Goal: Task Accomplishment & Management: Use online tool/utility

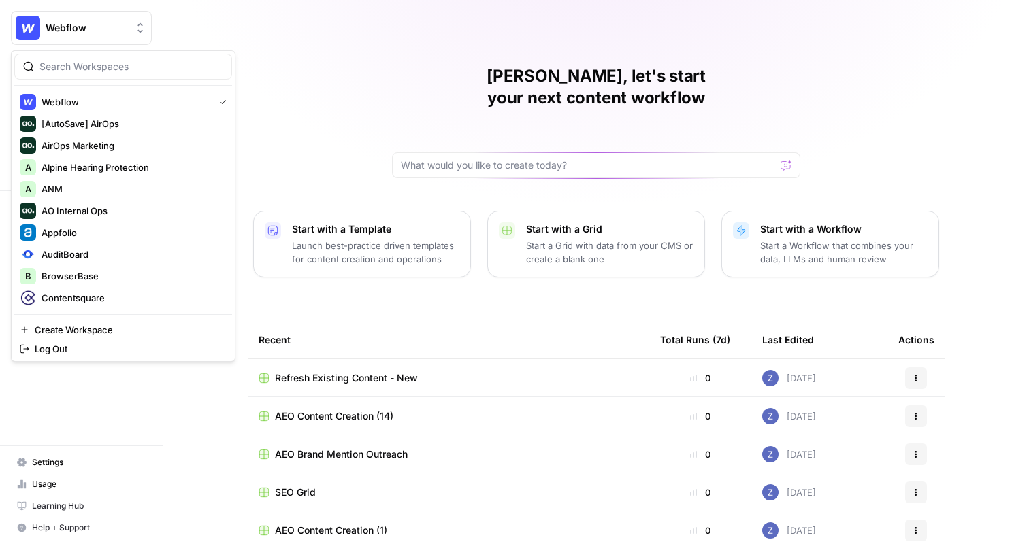
click at [110, 34] on span "Webflow" at bounding box center [87, 28] width 82 height 14
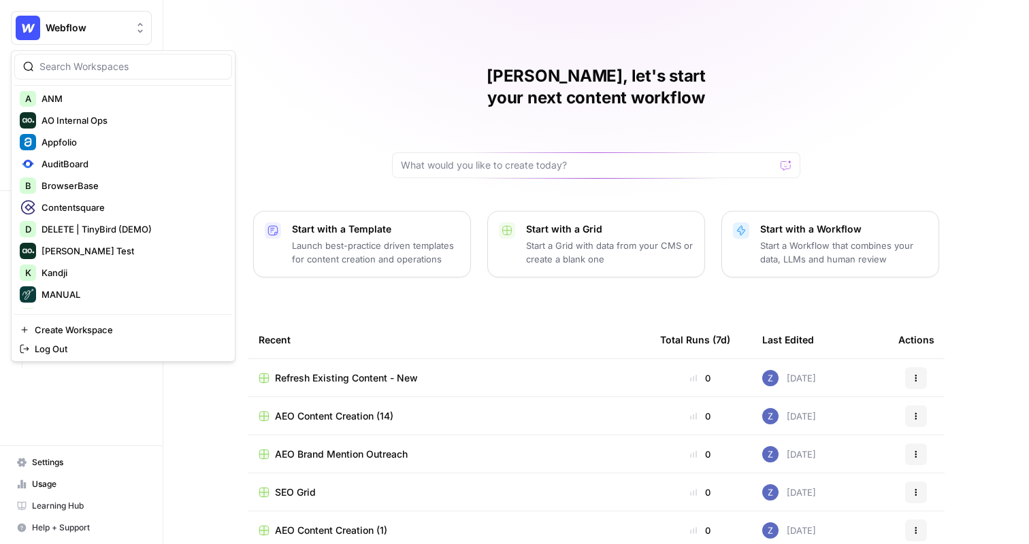
scroll to position [86, 0]
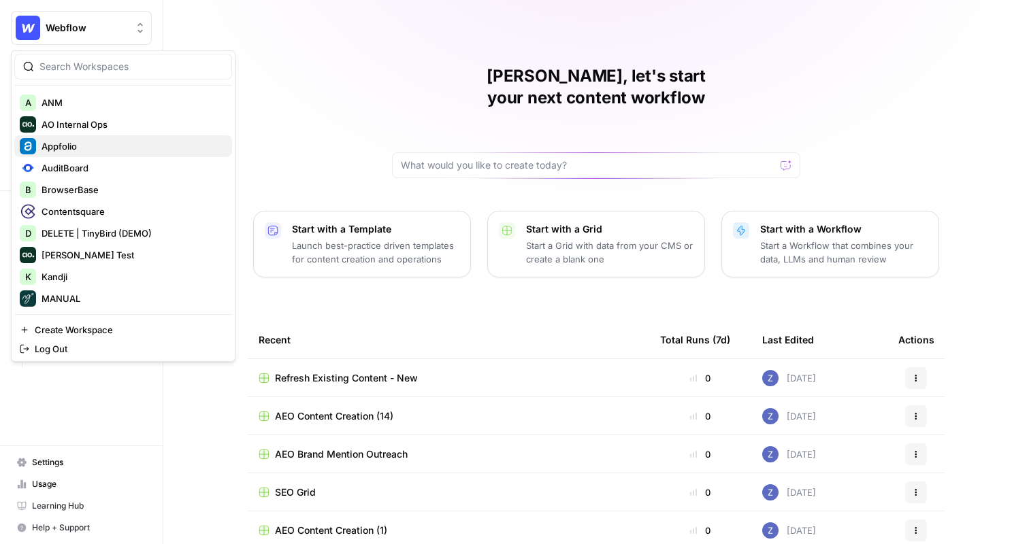
click at [114, 148] on span "Appfolio" at bounding box center [132, 146] width 180 height 14
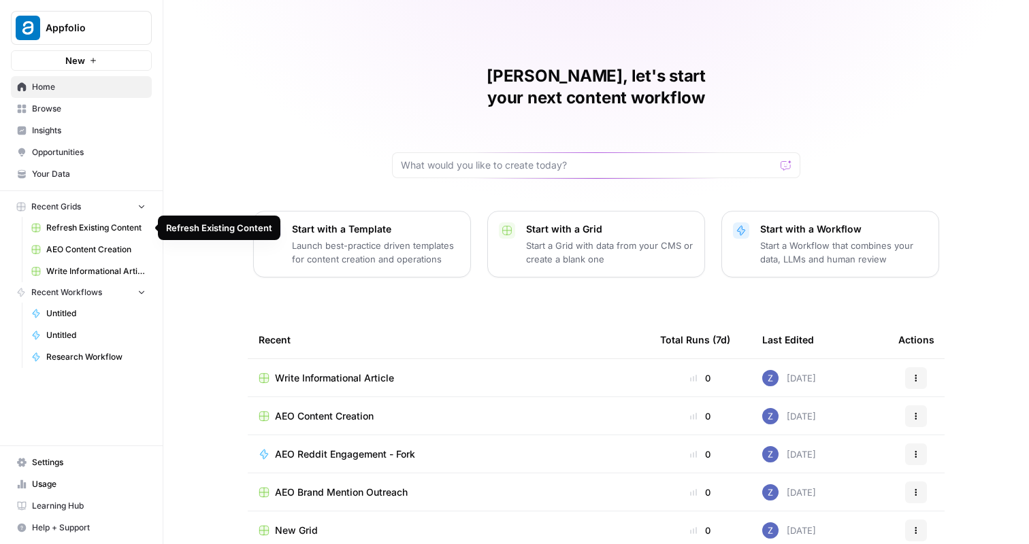
click at [102, 227] on span "Refresh Existing Content" at bounding box center [95, 228] width 99 height 12
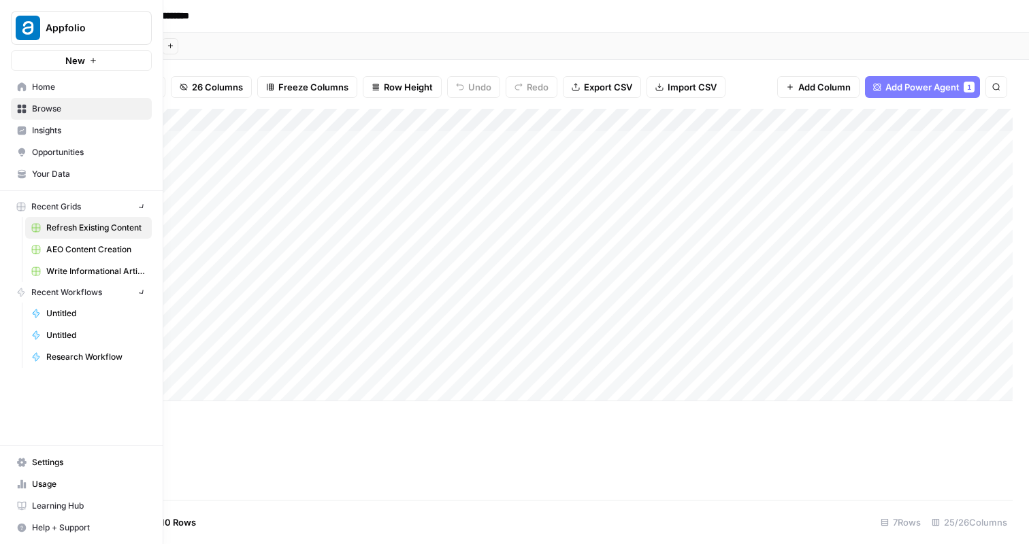
click at [24, 170] on icon at bounding box center [22, 174] width 10 height 10
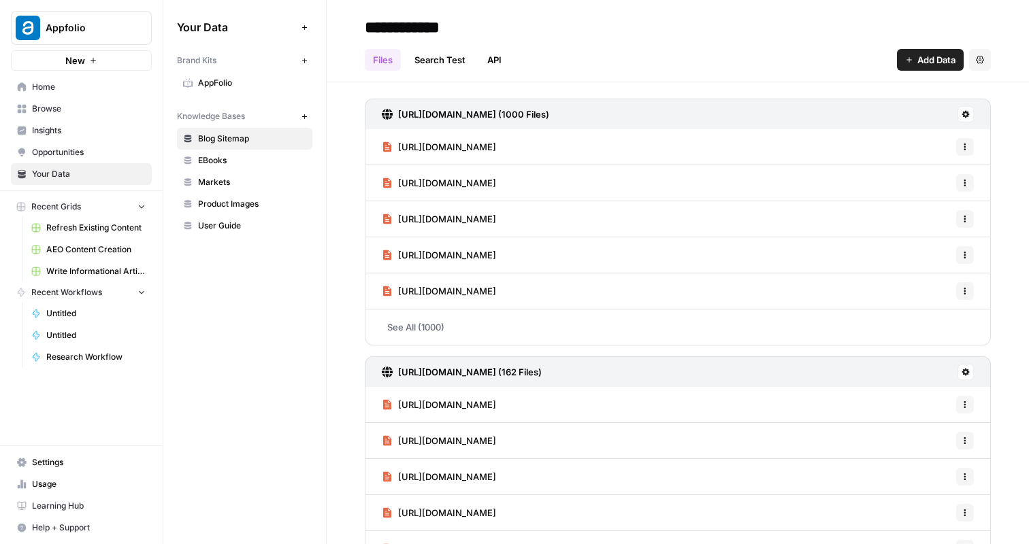
click at [264, 85] on span "AppFolio" at bounding box center [252, 83] width 108 height 12
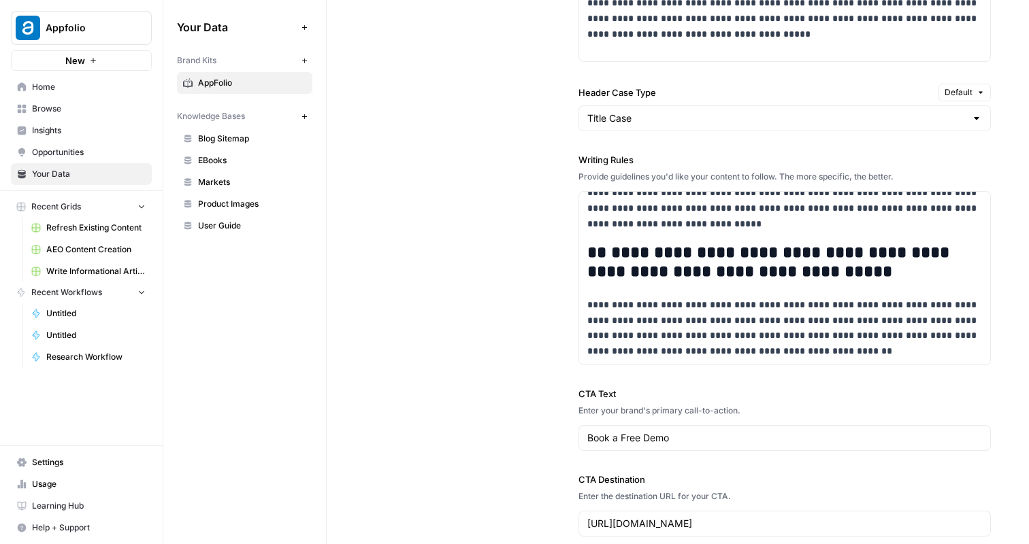
scroll to position [1065, 0]
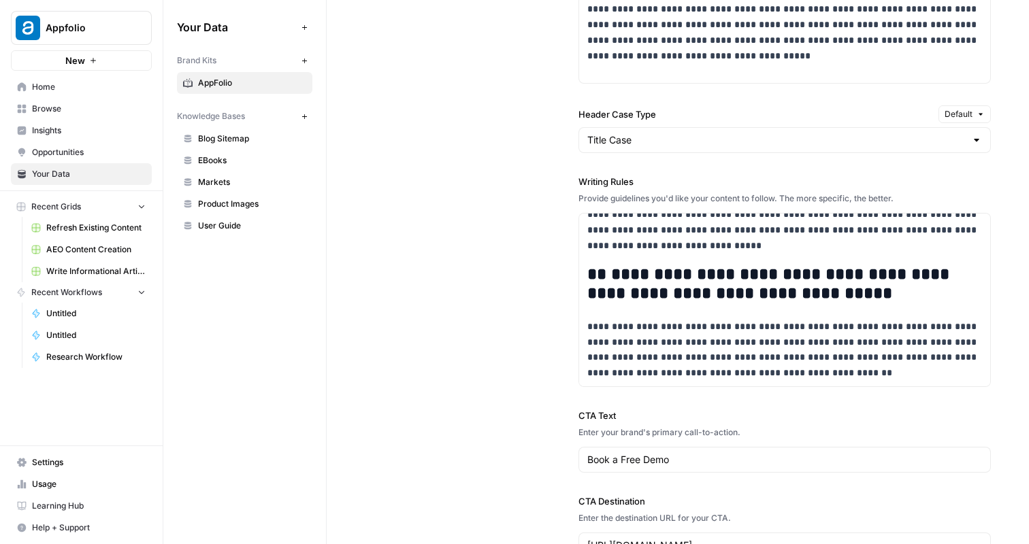
click at [261, 141] on span "Blog Sitemap" at bounding box center [252, 139] width 108 height 12
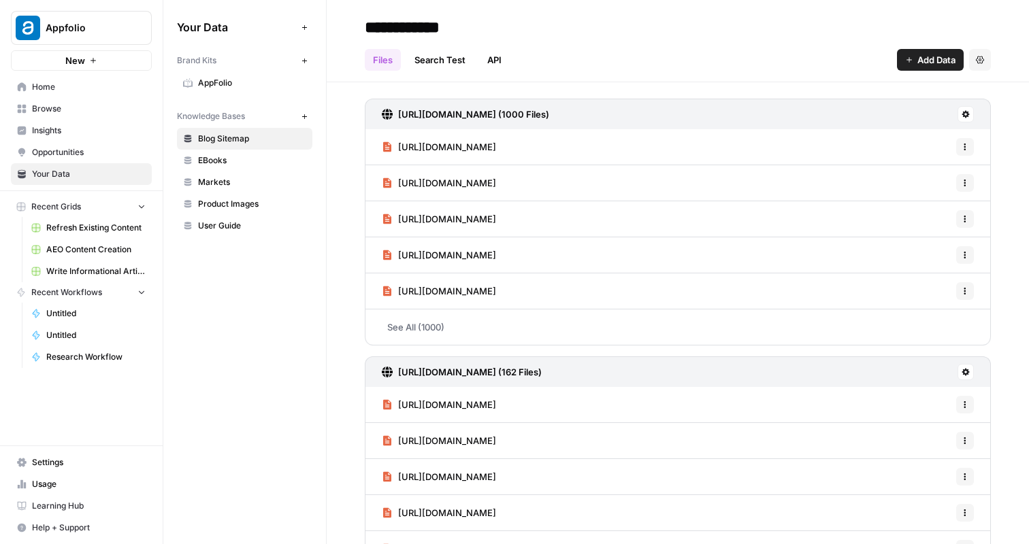
click at [301, 119] on icon "button" at bounding box center [304, 116] width 7 height 7
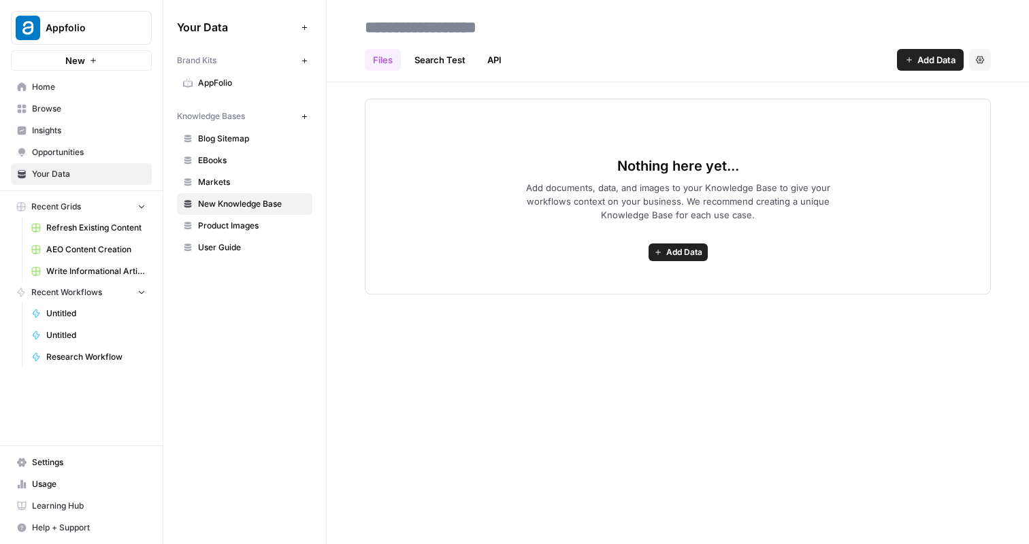
click at [922, 61] on span "Add Data" at bounding box center [936, 60] width 38 height 14
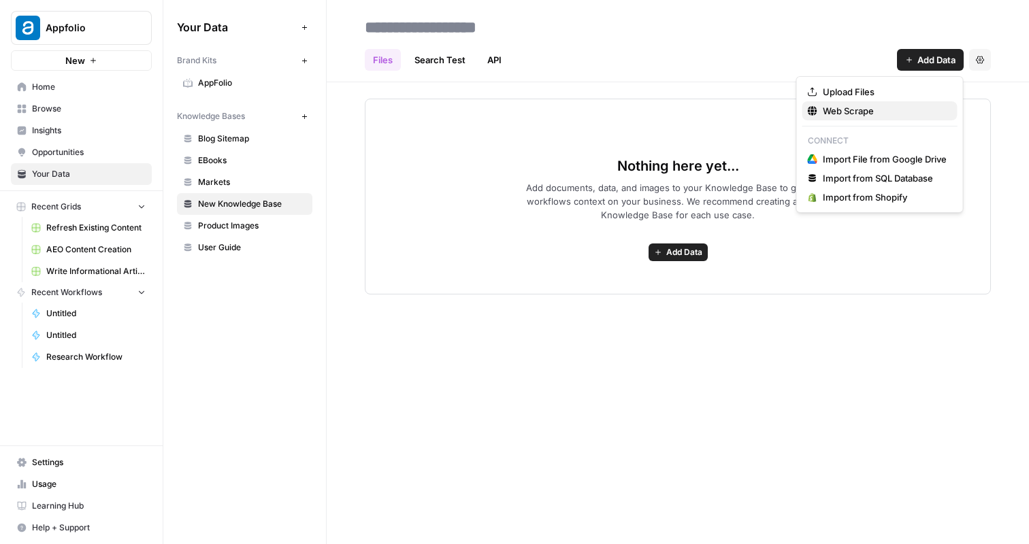
click at [857, 114] on span "Web Scrape" at bounding box center [885, 111] width 124 height 14
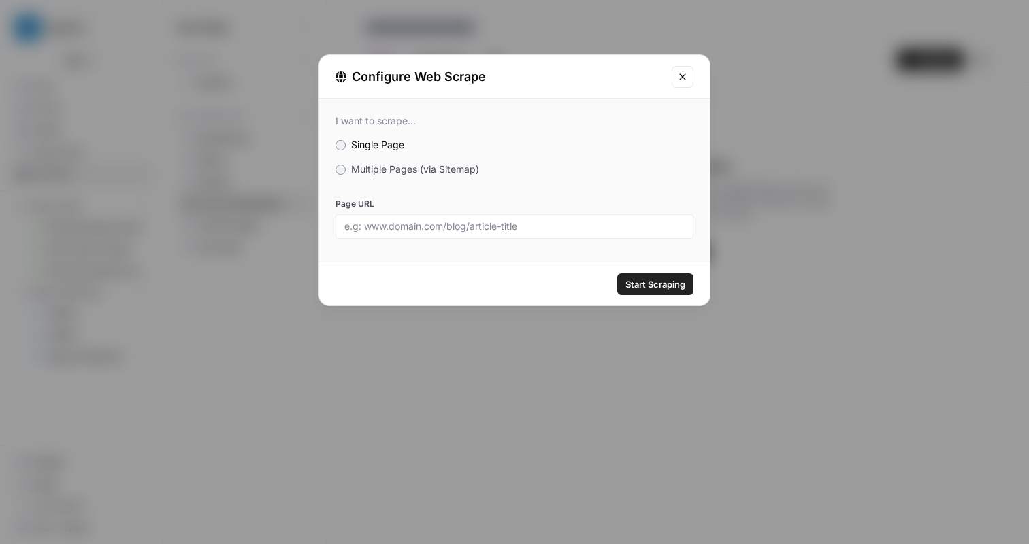
click at [408, 172] on span "Multiple Pages (via Sitemap)" at bounding box center [415, 169] width 128 height 12
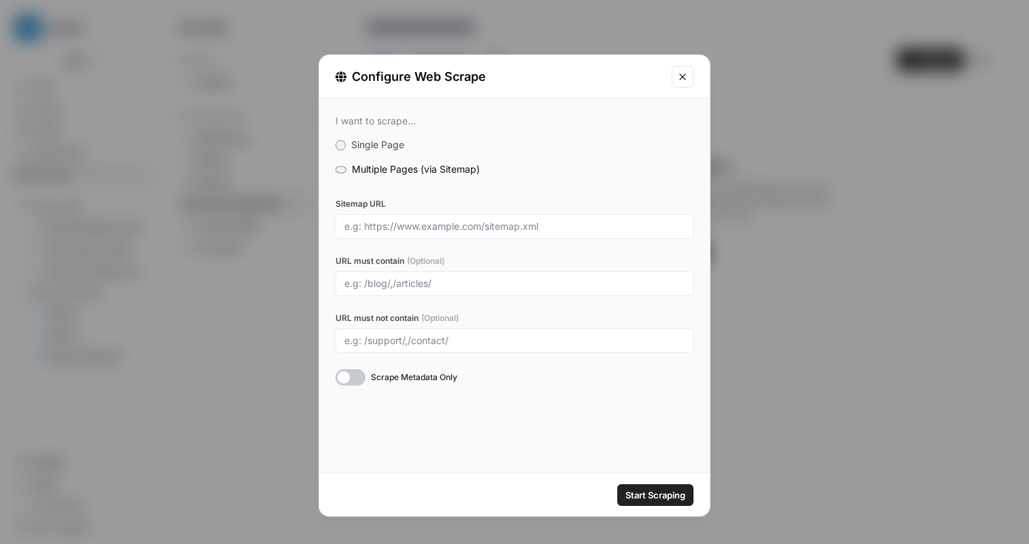
click at [685, 78] on icon "Close modal" at bounding box center [682, 76] width 11 height 11
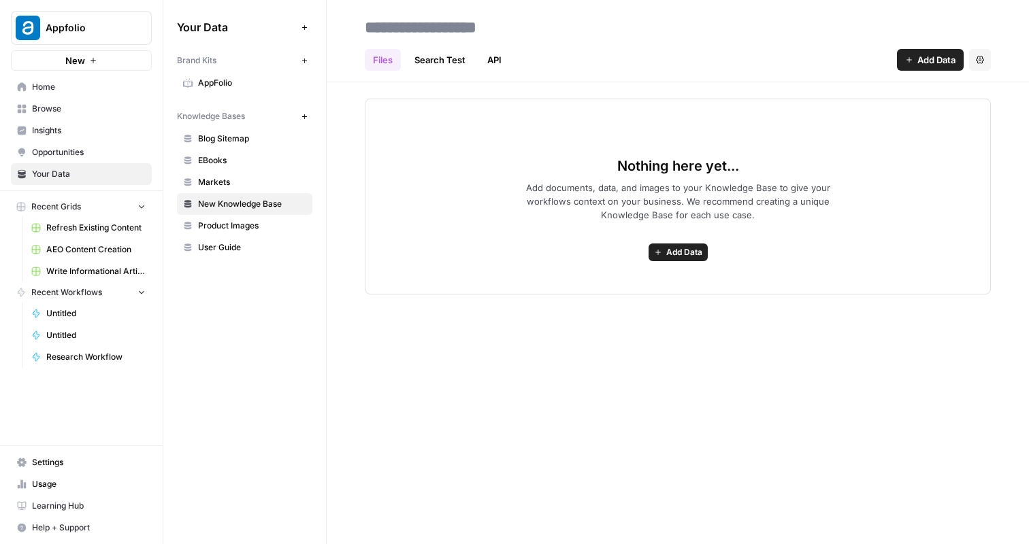
click at [107, 271] on span "Write Informational Article" at bounding box center [95, 271] width 99 height 12
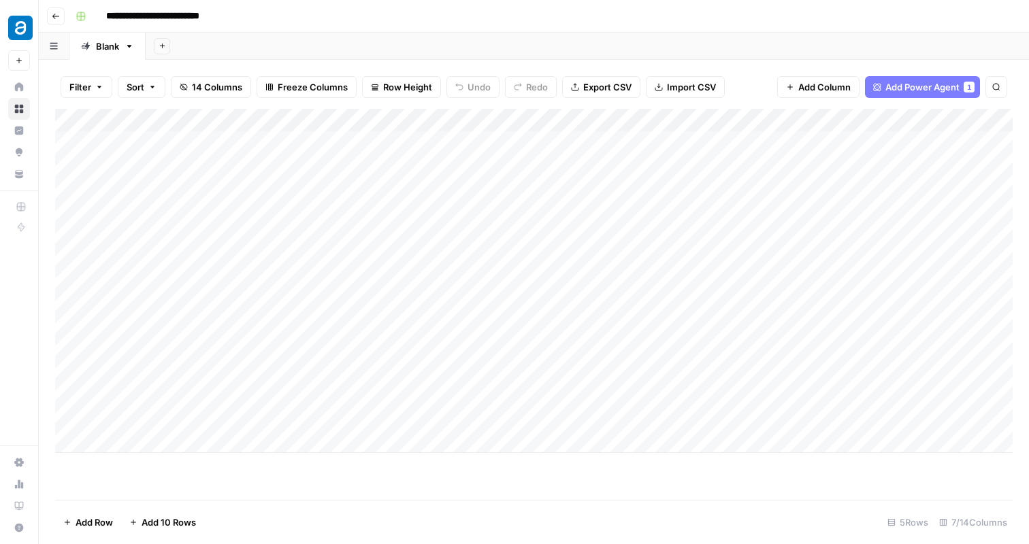
click at [474, 119] on div "Add Column" at bounding box center [533, 281] width 957 height 344
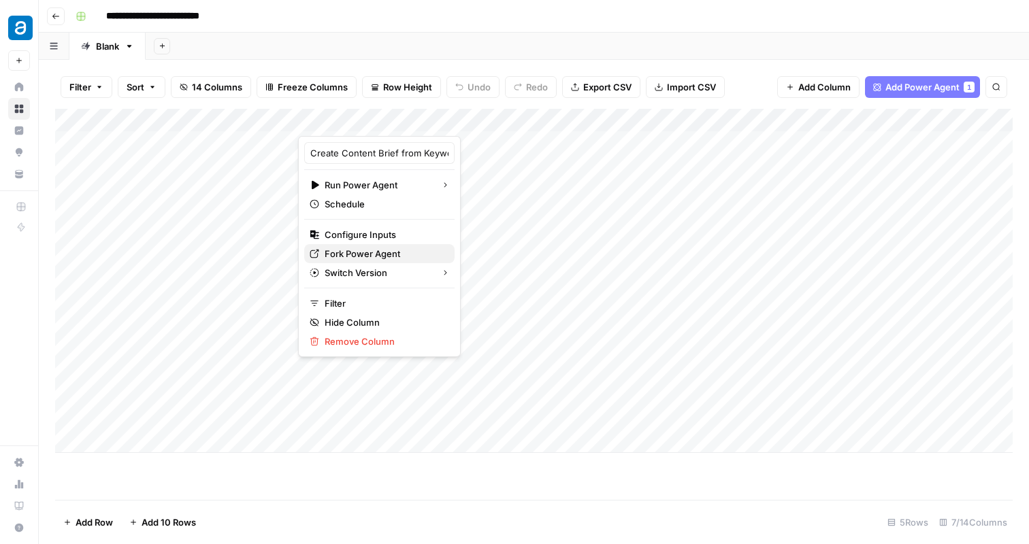
click at [385, 252] on span "Fork Power Agent" at bounding box center [384, 254] width 119 height 14
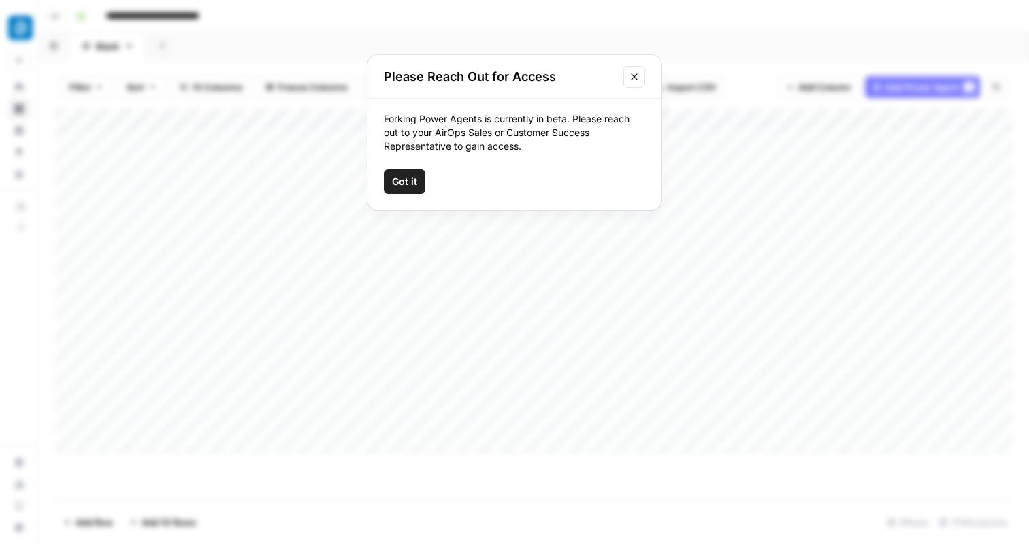
click at [408, 188] on span "Got it" at bounding box center [404, 182] width 25 height 14
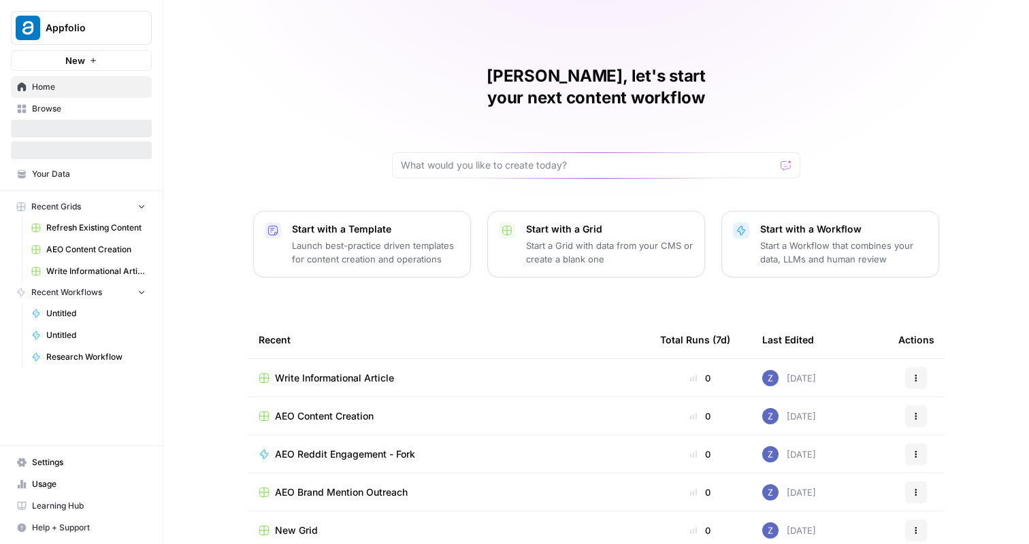
click at [90, 28] on span "Appfolio" at bounding box center [87, 28] width 82 height 14
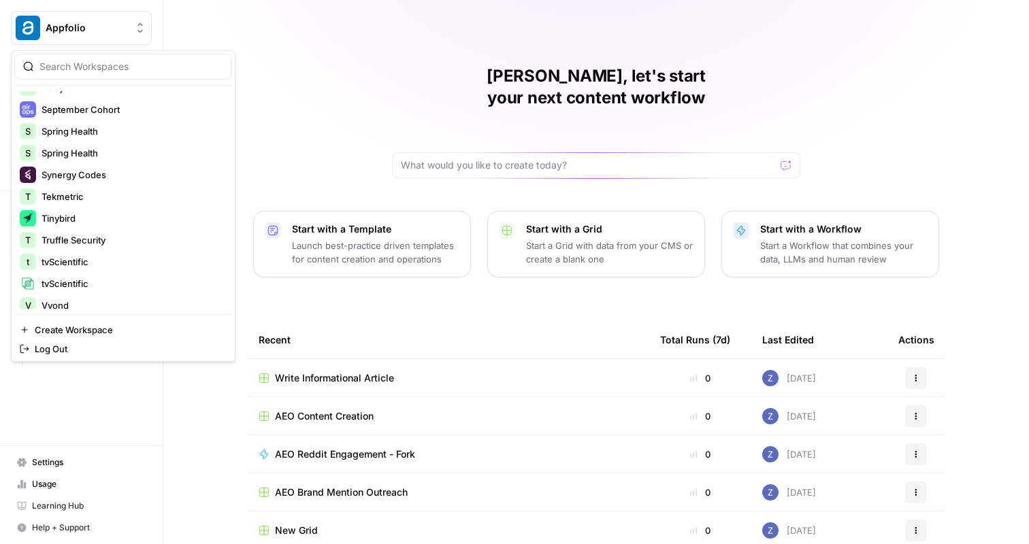
scroll to position [457, 0]
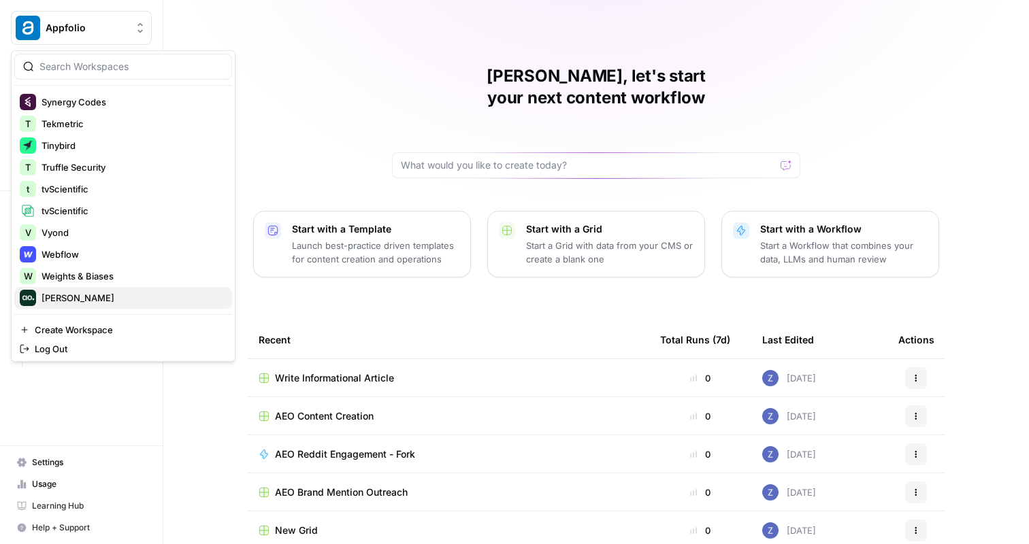
click at [75, 292] on span "Zoe Jessup" at bounding box center [132, 298] width 180 height 14
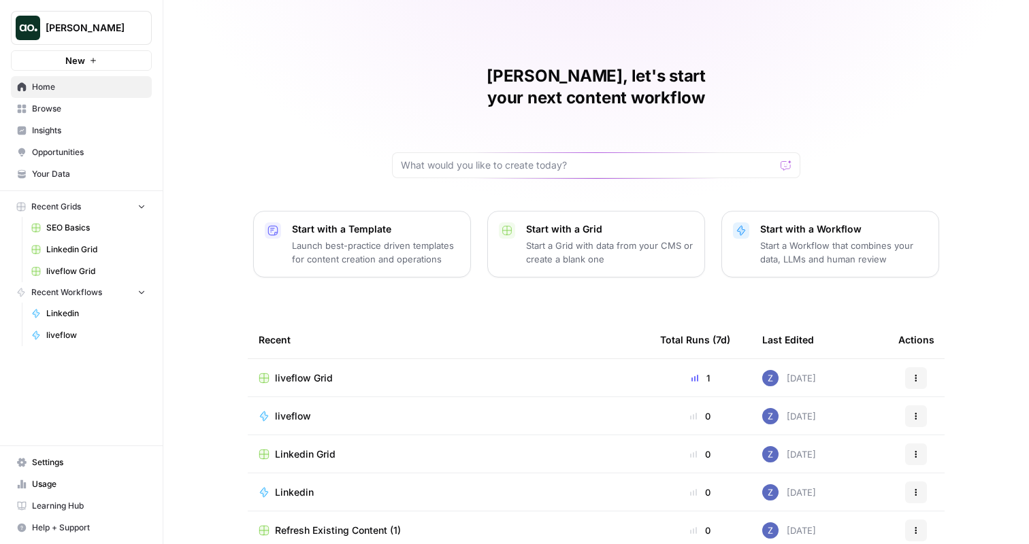
click at [71, 110] on span "Browse" at bounding box center [89, 109] width 114 height 12
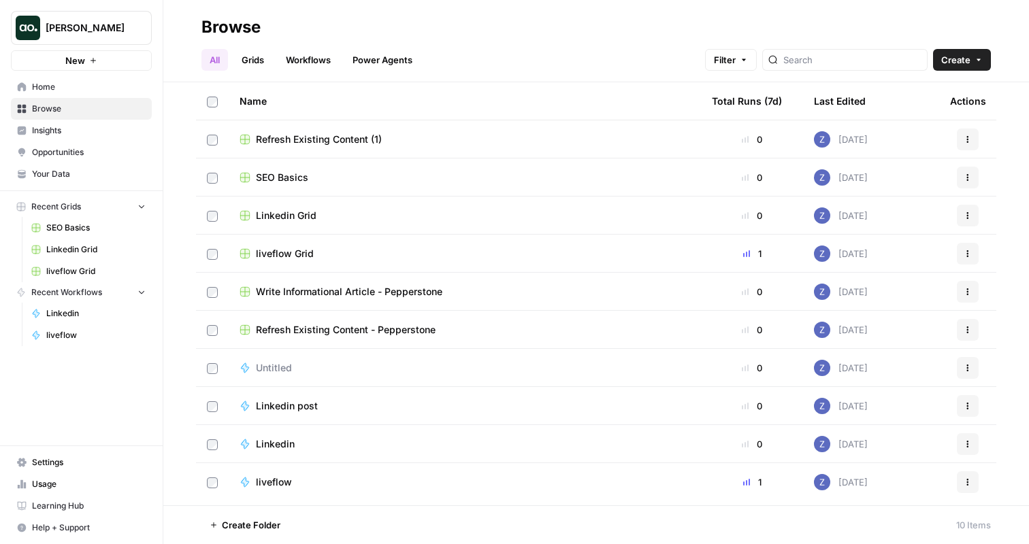
click at [293, 290] on span "Write Informational Article - Pepperstone" at bounding box center [349, 292] width 186 height 14
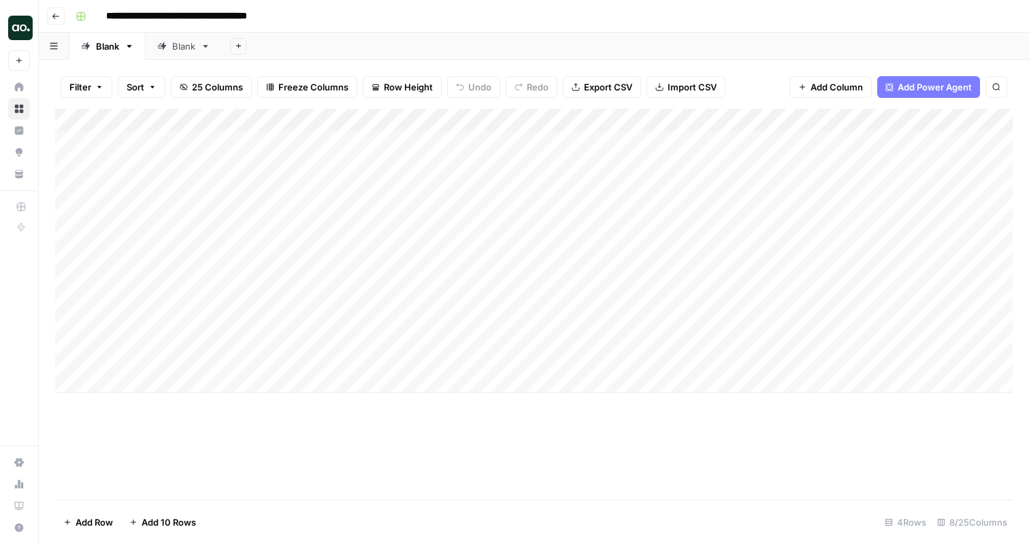
click at [568, 121] on div "Add Column" at bounding box center [533, 251] width 957 height 284
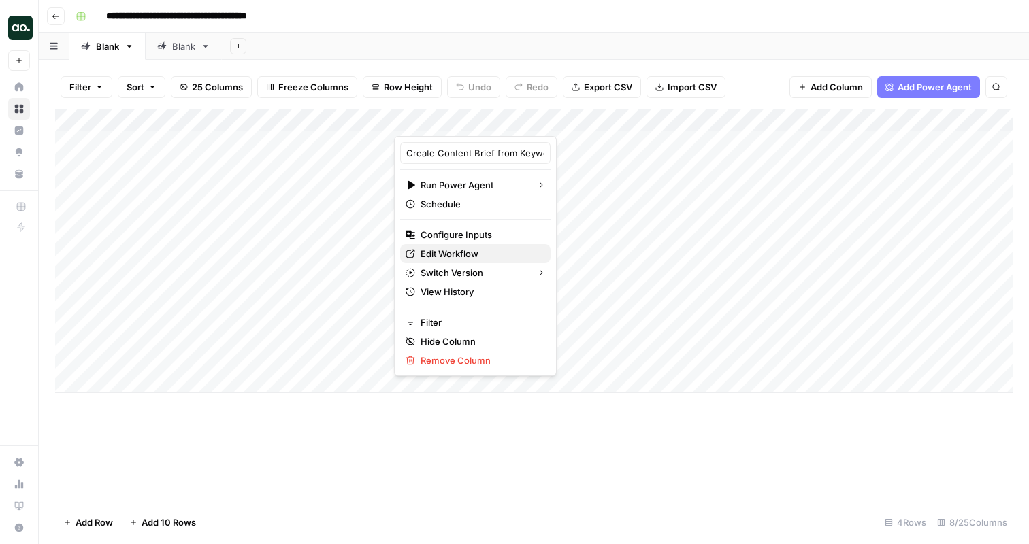
click at [471, 254] on span "Edit Workflow" at bounding box center [479, 254] width 119 height 14
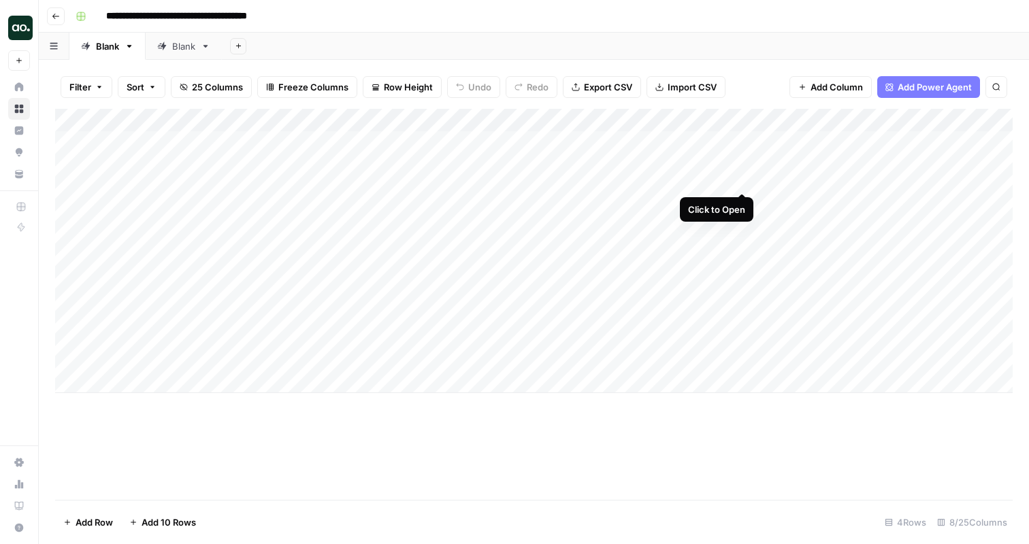
click at [742, 143] on div "Add Column" at bounding box center [533, 251] width 957 height 284
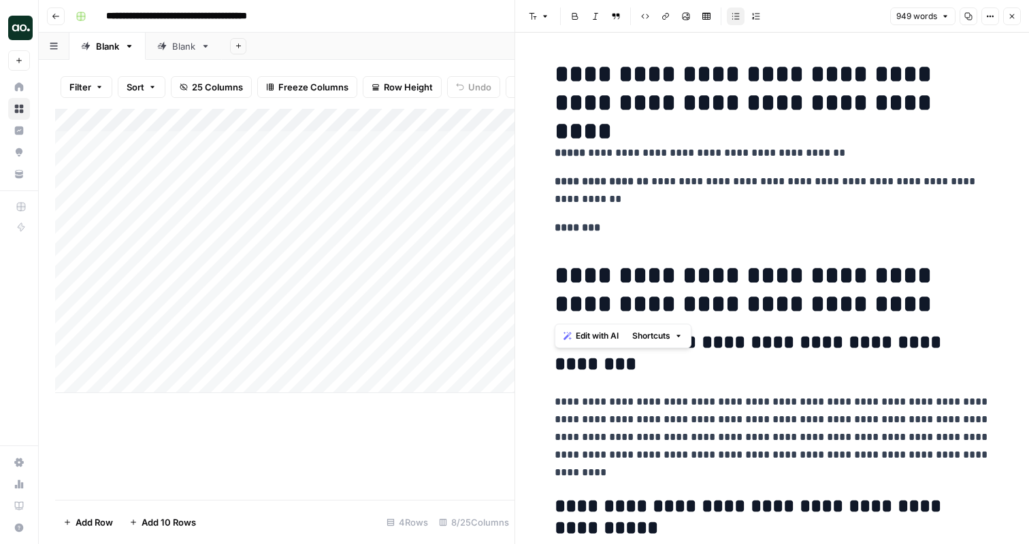
drag, startPoint x: 974, startPoint y: 307, endPoint x: 700, endPoint y: 246, distance: 280.1
click at [813, 197] on p "**********" at bounding box center [772, 190] width 435 height 35
click at [1012, 12] on icon "button" at bounding box center [1012, 16] width 8 height 8
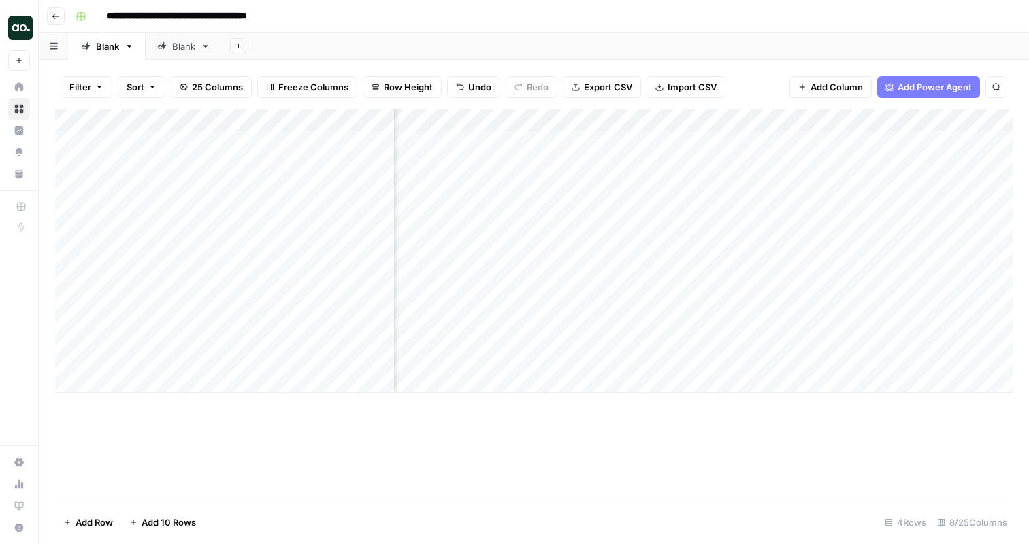
scroll to position [0, 183]
click at [960, 143] on div "Add Column" at bounding box center [533, 251] width 957 height 284
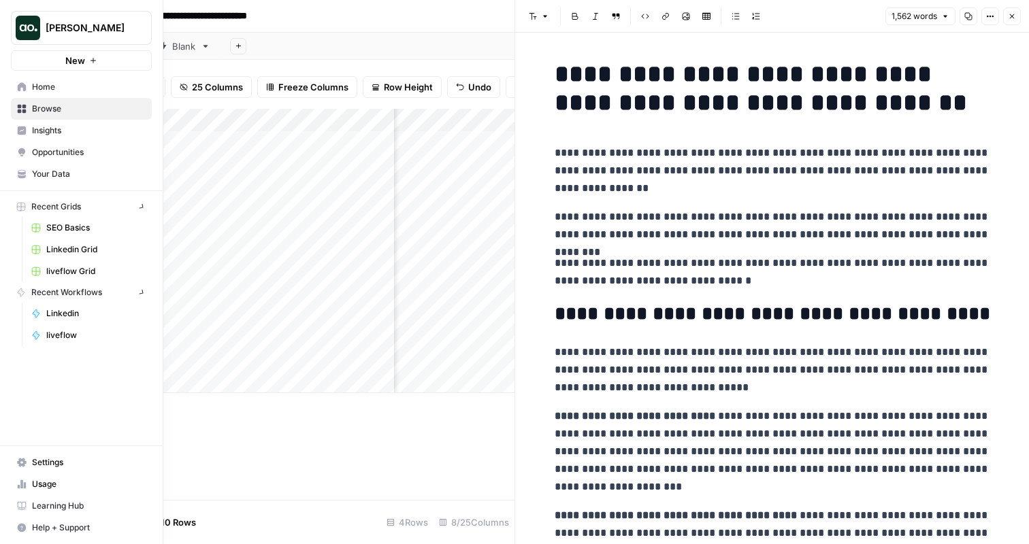
click at [22, 24] on img "Workspace: Zoe Jessup" at bounding box center [28, 28] width 24 height 24
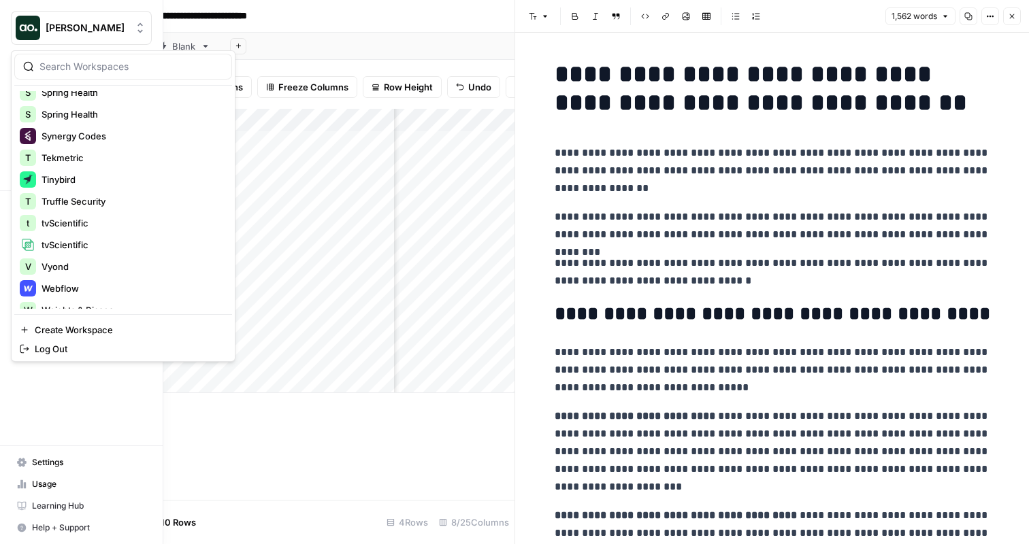
scroll to position [457, 0]
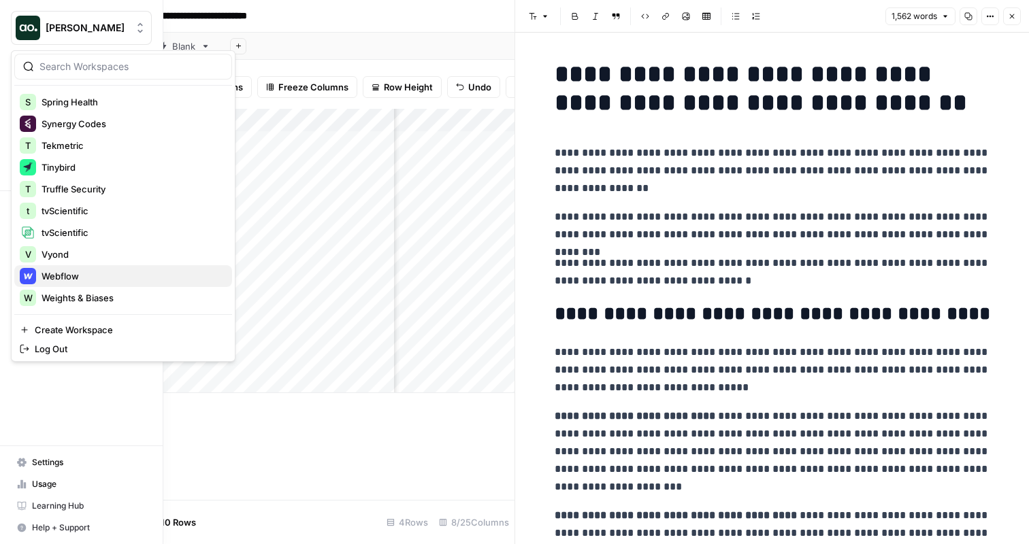
click at [75, 274] on span "Webflow" at bounding box center [132, 276] width 180 height 14
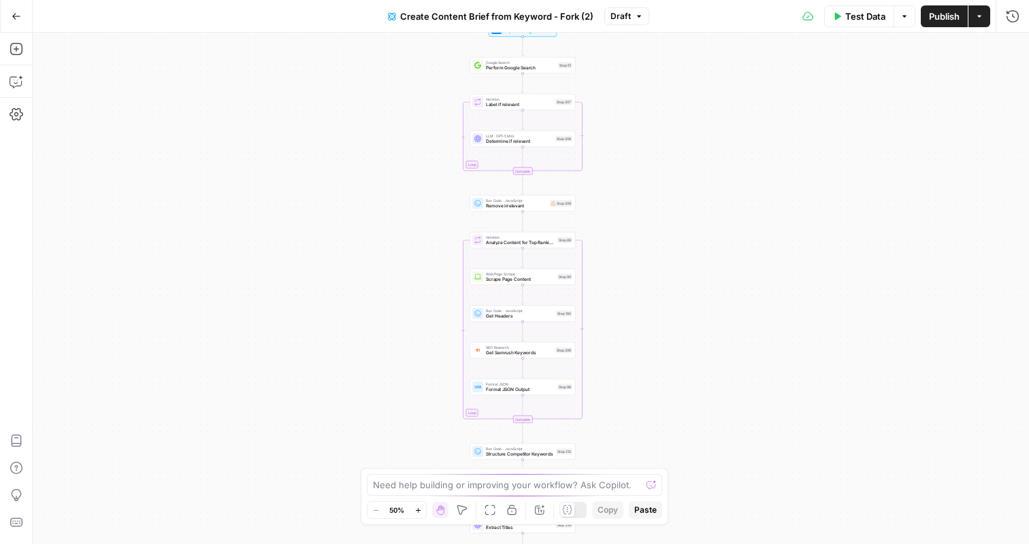
drag, startPoint x: 640, startPoint y: 197, endPoint x: 632, endPoint y: 332, distance: 135.6
click at [632, 332] on div "Workflow Input Settings Inputs Google Search Perform Google Search Step 51 Loop…" at bounding box center [531, 289] width 996 height 512
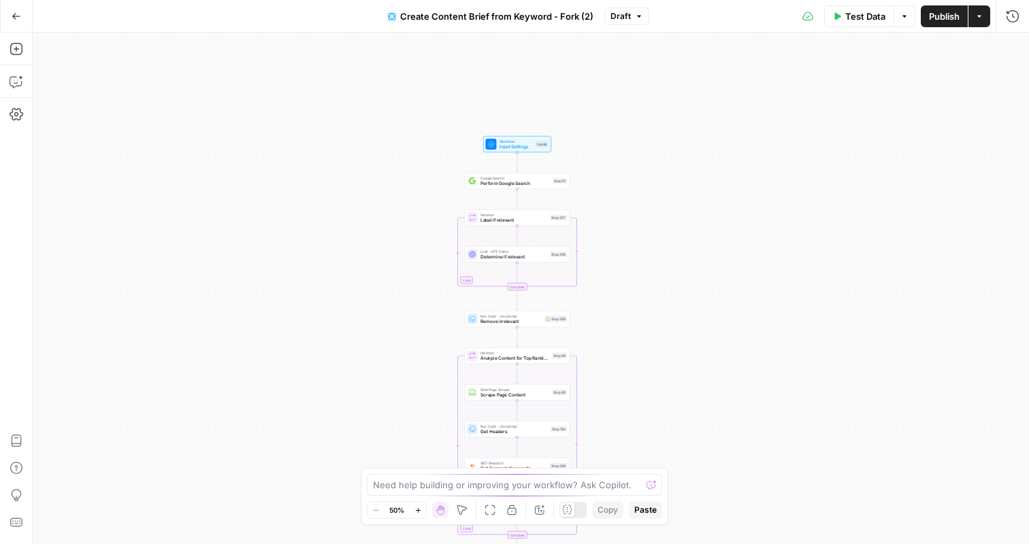
drag, startPoint x: 676, startPoint y: 231, endPoint x: 670, endPoint y: 346, distance: 115.1
click at [670, 347] on div "Workflow Input Settings Inputs Google Search Perform Google Search Step 51 Loop…" at bounding box center [531, 289] width 996 height 512
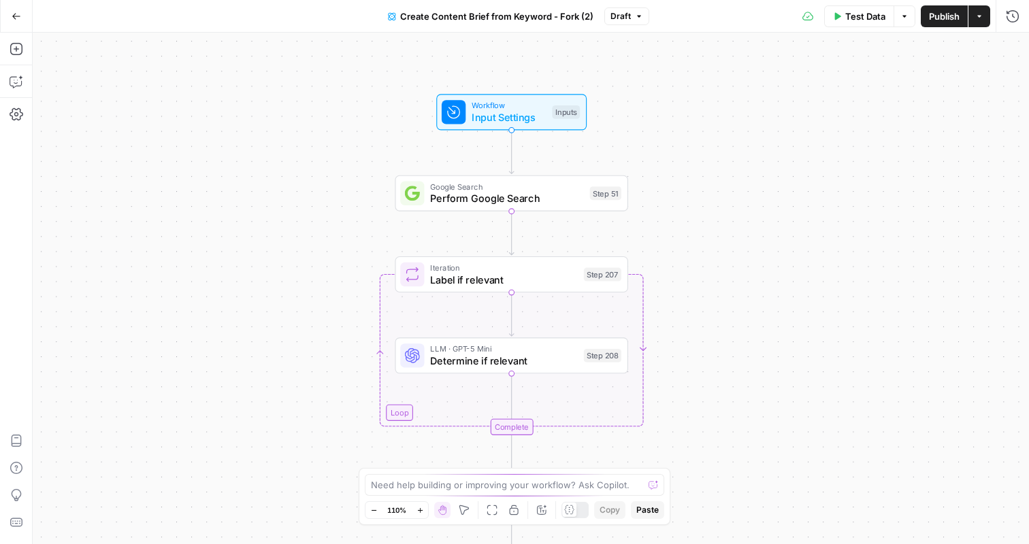
drag, startPoint x: 663, startPoint y: 146, endPoint x: 701, endPoint y: 208, distance: 72.5
click at [701, 208] on div "Workflow Input Settings Inputs Google Search Perform Google Search Step 51 Loop…" at bounding box center [531, 289] width 996 height 512
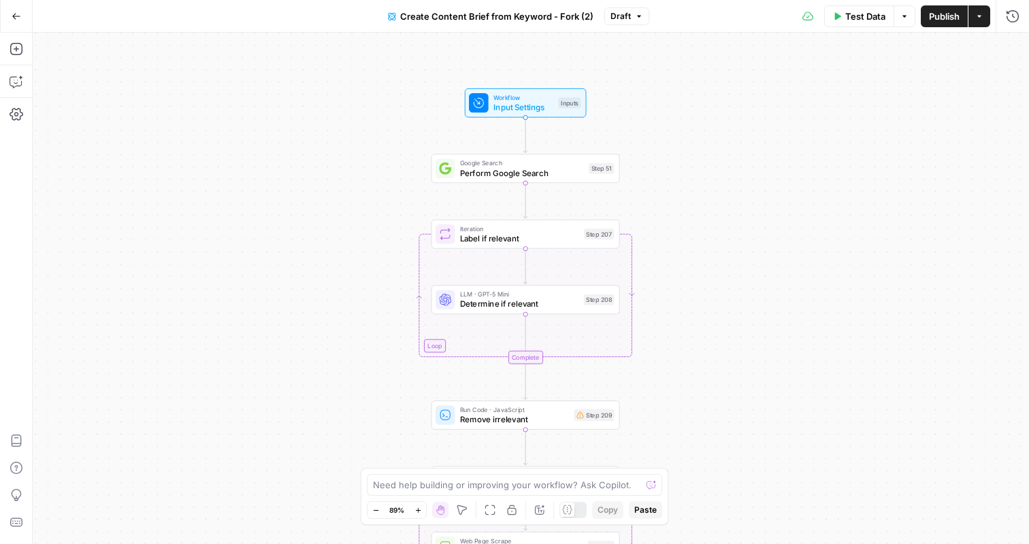
drag, startPoint x: 719, startPoint y: 314, endPoint x: 697, endPoint y: 271, distance: 47.8
click at [697, 271] on div "Workflow Input Settings Inputs Google Search Perform Google Search Step 51 Loop…" at bounding box center [531, 289] width 996 height 512
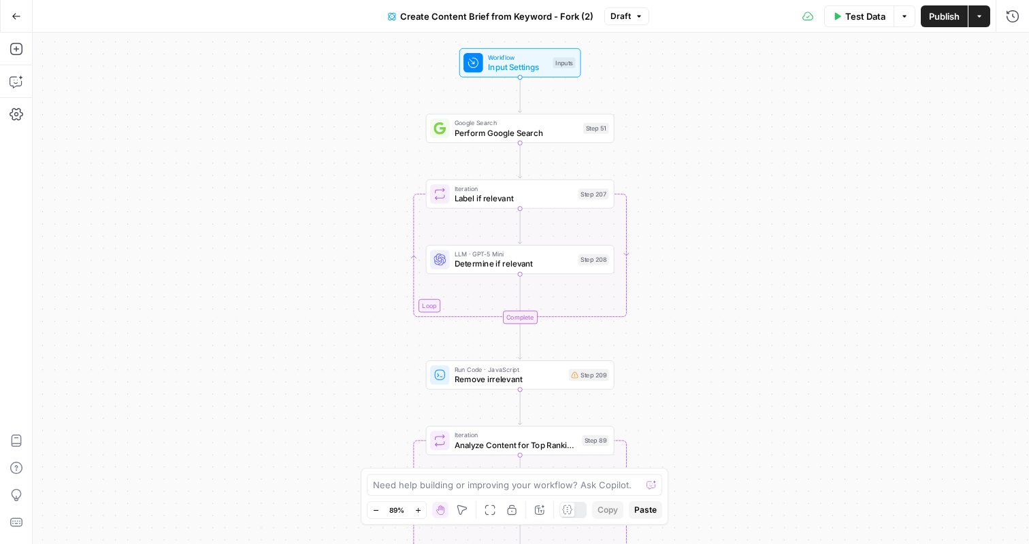
drag, startPoint x: 689, startPoint y: 295, endPoint x: 689, endPoint y: 261, distance: 34.7
click at [689, 261] on div "Workflow Input Settings Inputs Google Search Perform Google Search Step 51 Loop…" at bounding box center [531, 289] width 996 height 512
click at [525, 266] on span "Determine if relevant" at bounding box center [513, 263] width 119 height 12
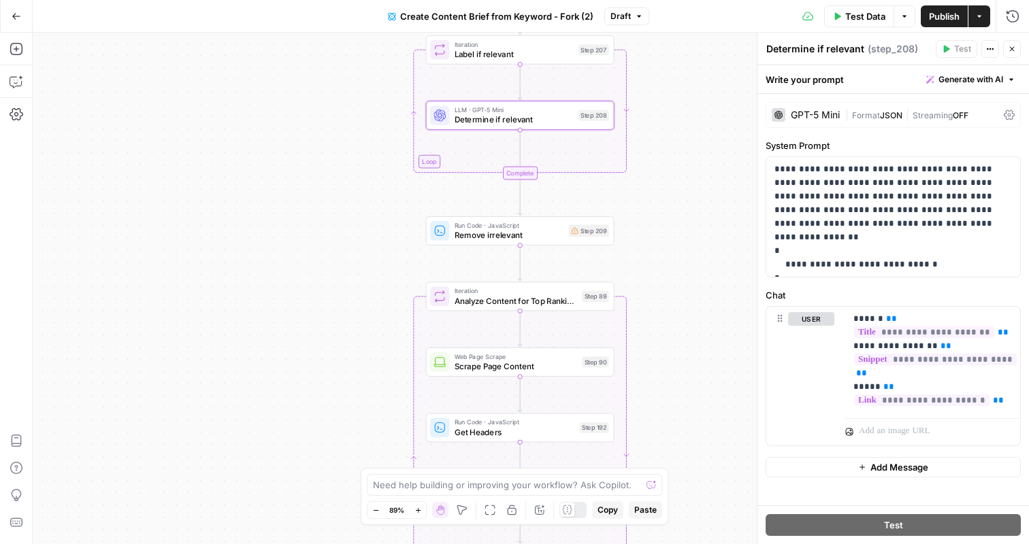
drag, startPoint x: 361, startPoint y: 380, endPoint x: 355, endPoint y: 172, distance: 208.3
click at [356, 172] on div "Workflow Input Settings Inputs Google Search Perform Google Search Step 51 Loop…" at bounding box center [531, 289] width 996 height 512
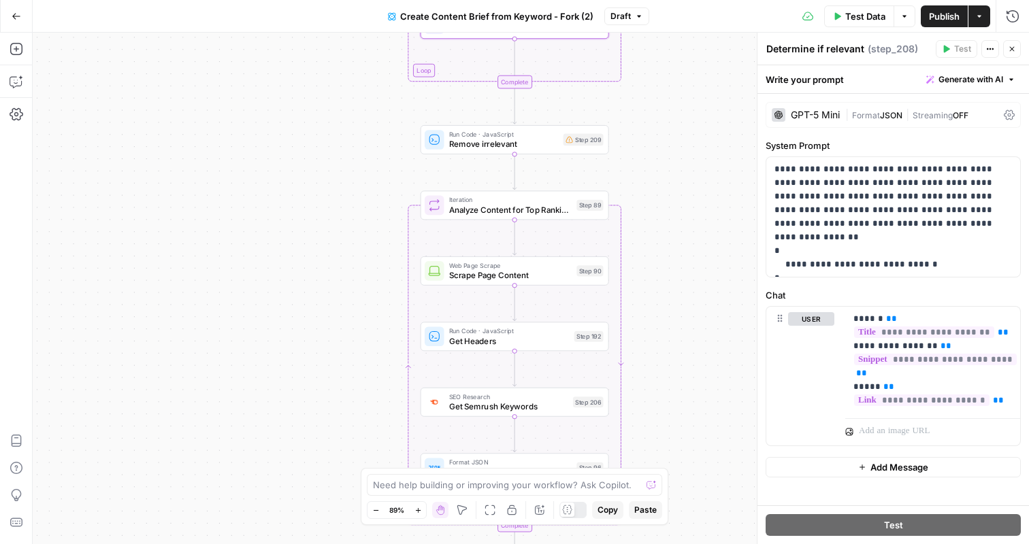
drag, startPoint x: 357, startPoint y: 307, endPoint x: 357, endPoint y: 211, distance: 95.9
click at [357, 211] on div "Workflow Input Settings Inputs Google Search Perform Google Search Step 51 Loop…" at bounding box center [531, 289] width 996 height 512
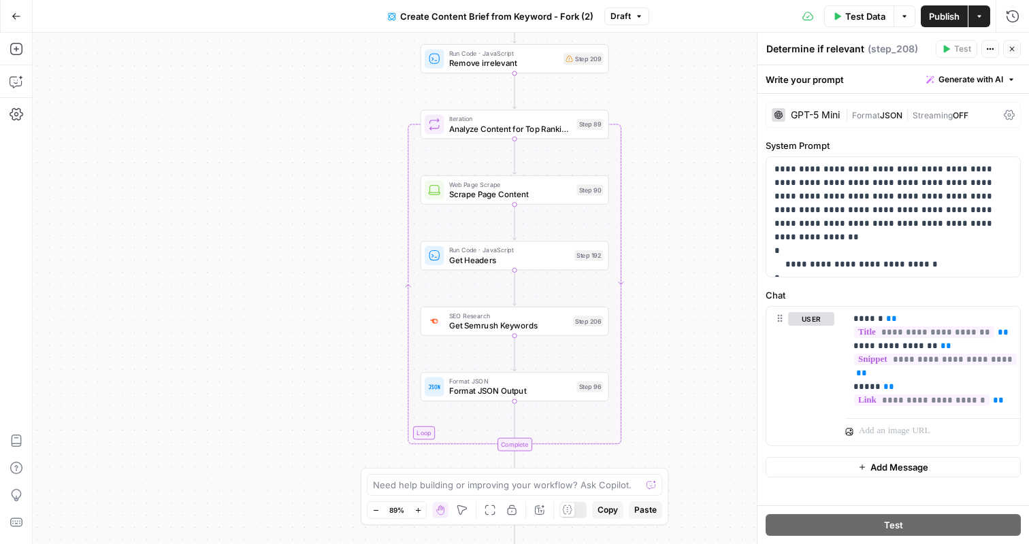
drag, startPoint x: 318, startPoint y: 363, endPoint x: 317, endPoint y: 157, distance: 205.5
click at [317, 157] on div "Workflow Input Settings Inputs Google Search Perform Google Search Step 51 Loop…" at bounding box center [531, 289] width 996 height 512
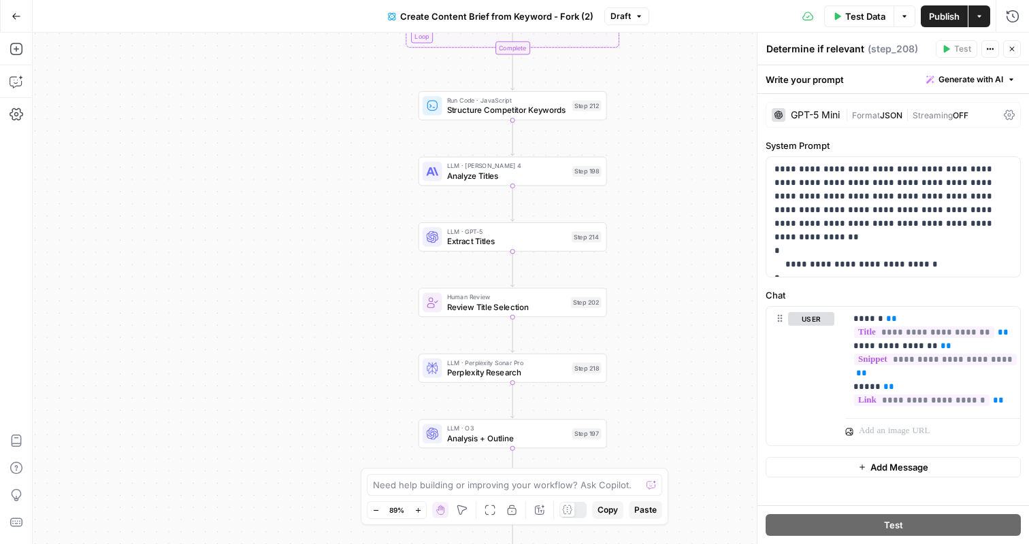
drag, startPoint x: 349, startPoint y: 378, endPoint x: 347, endPoint y: 176, distance: 202.8
click at [348, 176] on div "Workflow Input Settings Inputs Google Search Perform Google Search Step 51 Loop…" at bounding box center [531, 289] width 996 height 512
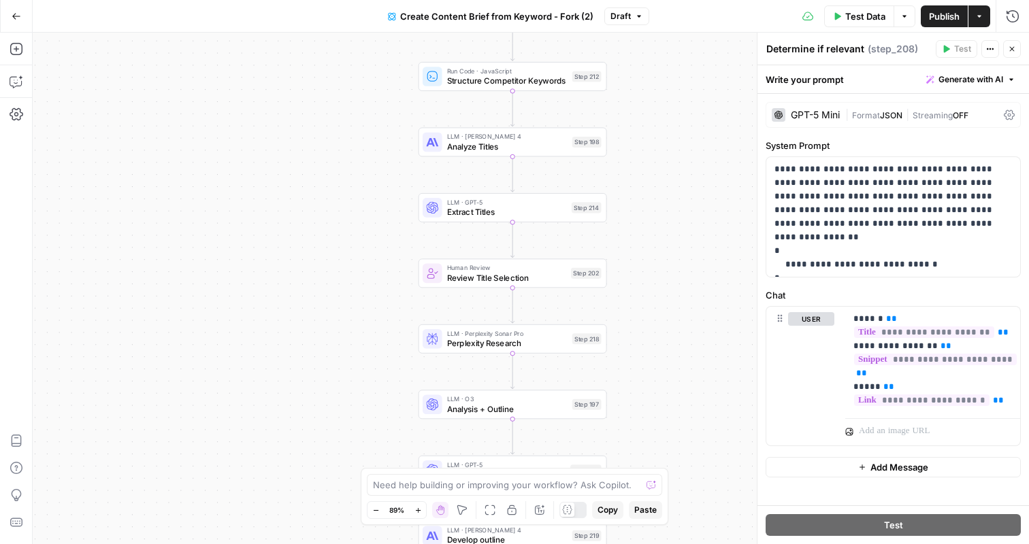
drag, startPoint x: 363, startPoint y: 405, endPoint x: 363, endPoint y: 362, distance: 42.9
click at [363, 362] on div "Workflow Input Settings Inputs Google Search Perform Google Search Step 51 Loop…" at bounding box center [531, 289] width 996 height 512
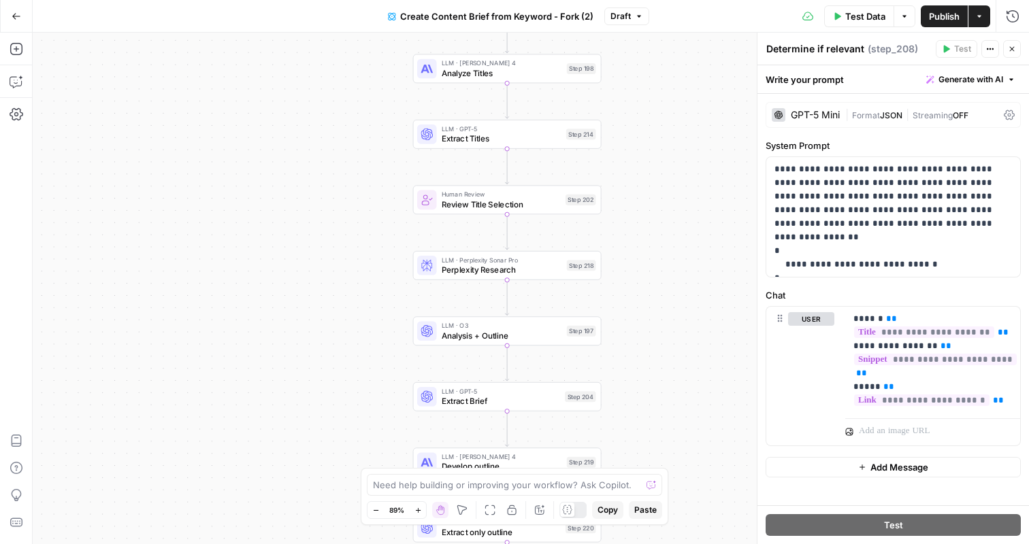
drag, startPoint x: 378, startPoint y: 371, endPoint x: 373, endPoint y: 296, distance: 75.7
click at [373, 296] on div "Workflow Input Settings Inputs Google Search Perform Google Search Step 51 Loop…" at bounding box center [531, 289] width 996 height 512
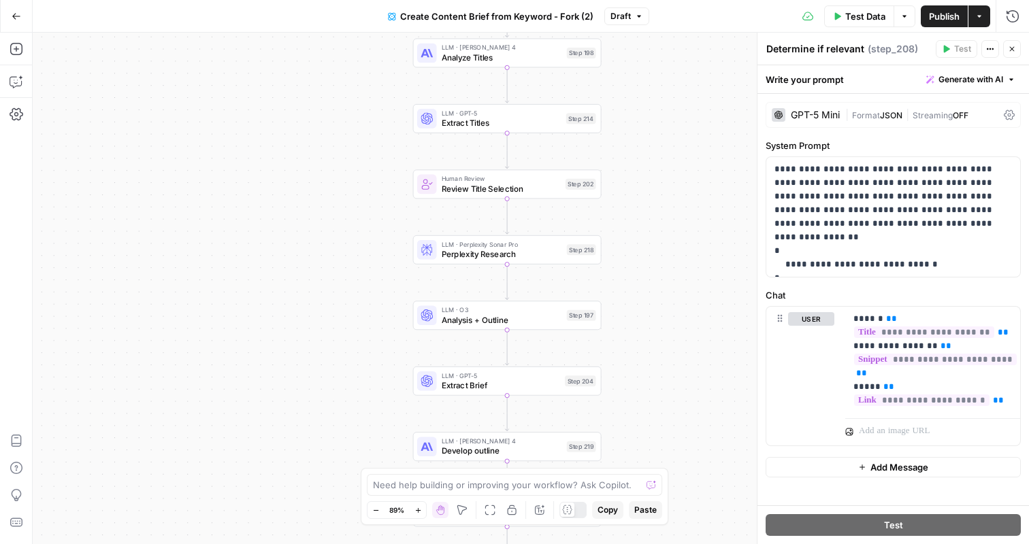
click at [465, 445] on span "Develop outline" at bounding box center [502, 451] width 120 height 12
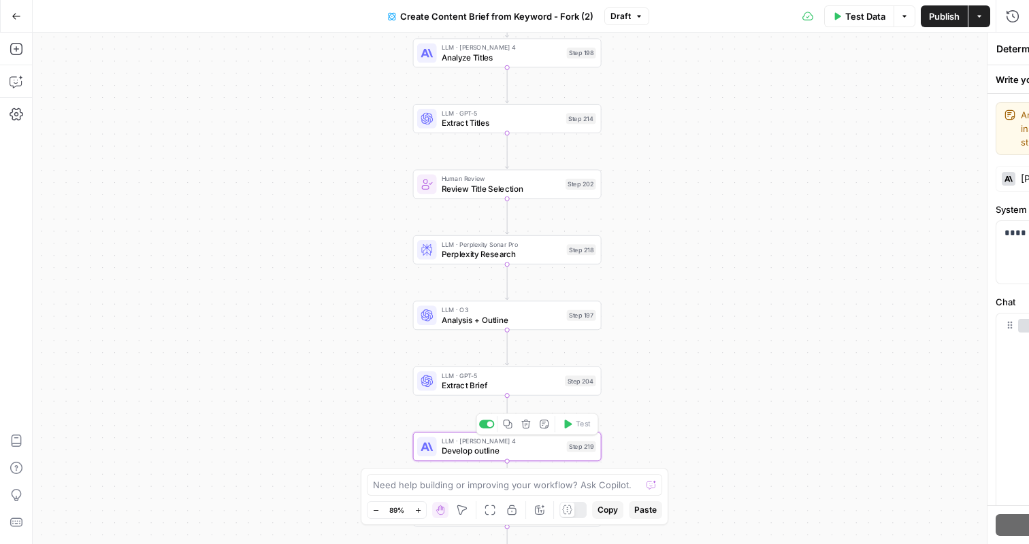
type textarea "Develop outline"
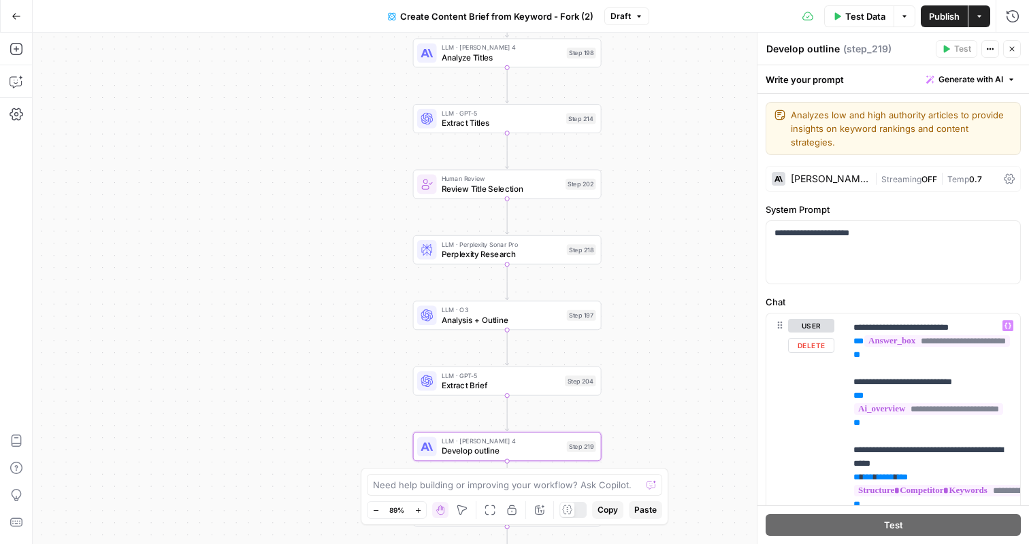
scroll to position [560, 0]
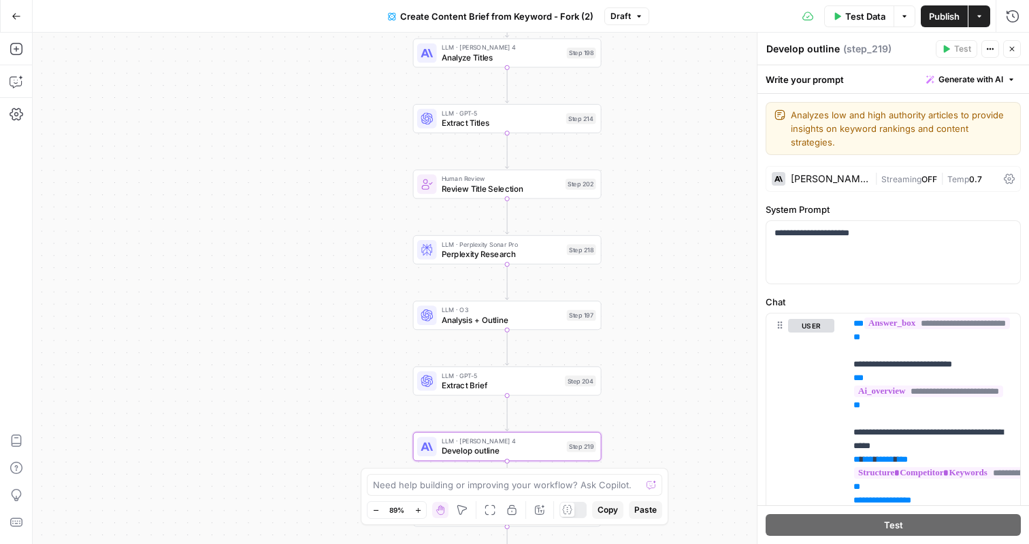
click at [857, 174] on div "Claude Sonnet 4" at bounding box center [830, 179] width 78 height 10
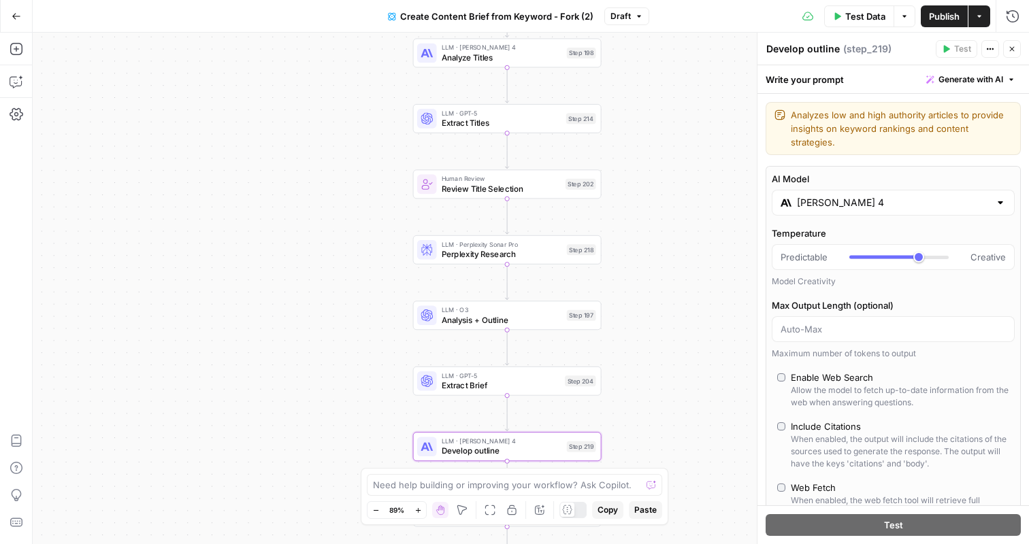
click at [860, 196] on input "Claude Sonnet 4" at bounding box center [893, 203] width 193 height 14
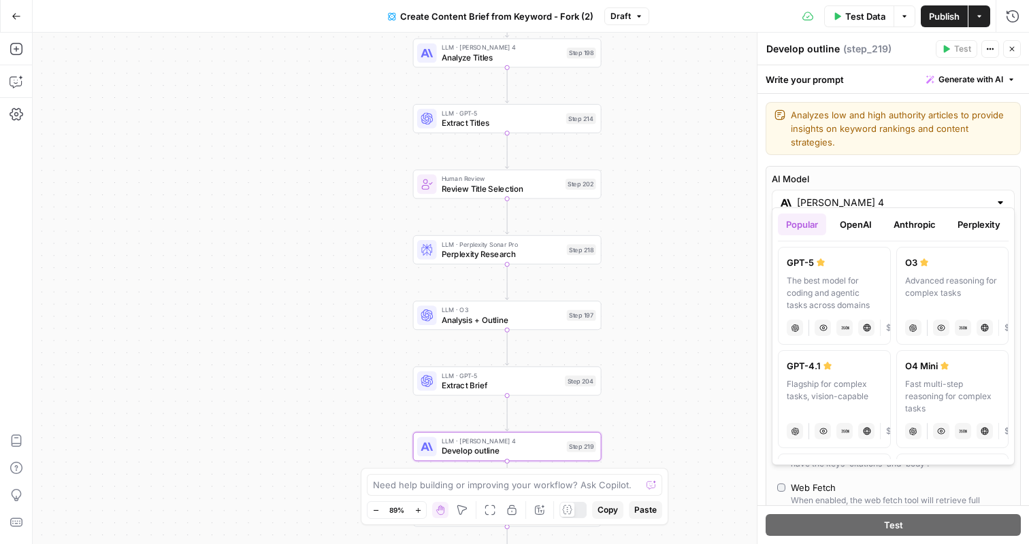
click at [865, 222] on button "OpenAI" at bounding box center [855, 225] width 48 height 22
click at [931, 229] on button "Anthropic" at bounding box center [914, 225] width 59 height 22
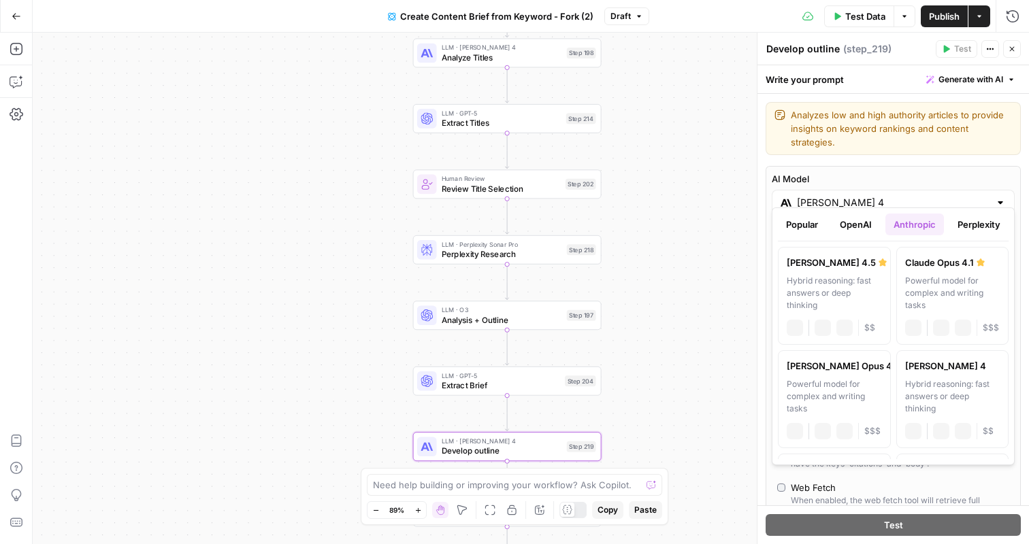
click at [972, 228] on button "Perplexity" at bounding box center [978, 225] width 59 height 22
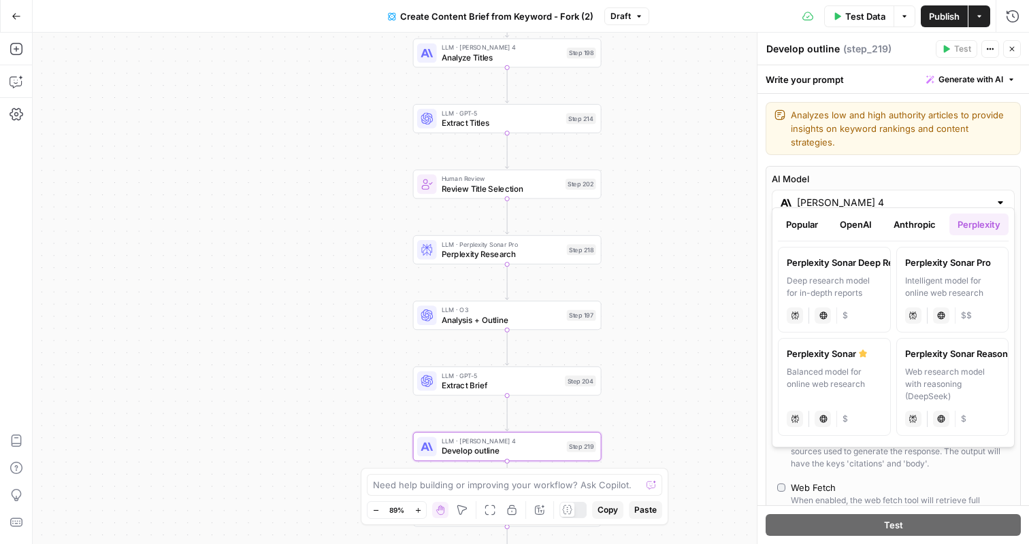
click at [810, 223] on button "Popular" at bounding box center [802, 225] width 48 height 22
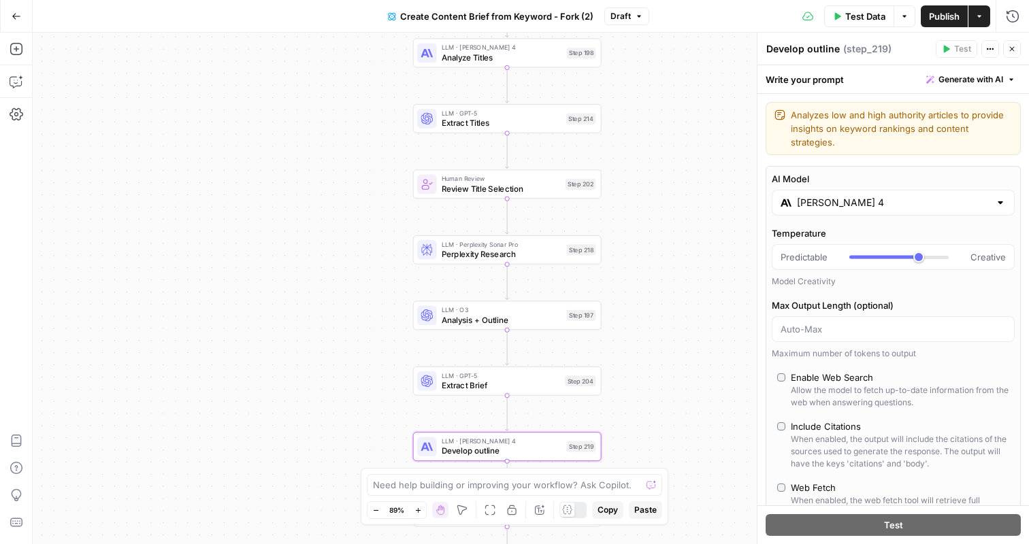
click at [722, 187] on div "Workflow Input Settings Inputs Google Search Perform Google Search Step 51 Loop…" at bounding box center [531, 289] width 996 height 512
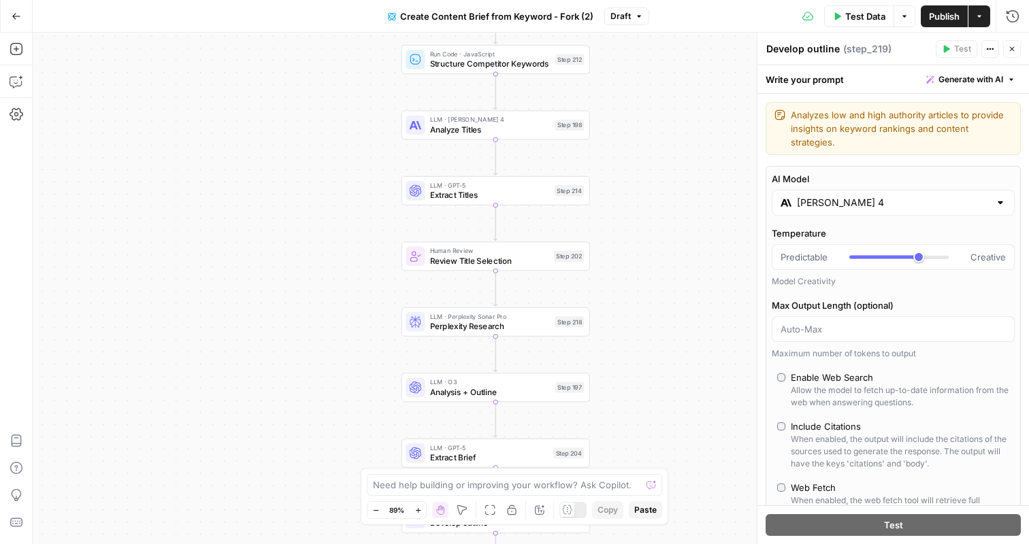
drag, startPoint x: 722, startPoint y: 186, endPoint x: 710, endPoint y: 257, distance: 71.7
click at [710, 258] on div "Workflow Input Settings Inputs Google Search Perform Google Search Step 51 Loop…" at bounding box center [531, 289] width 996 height 512
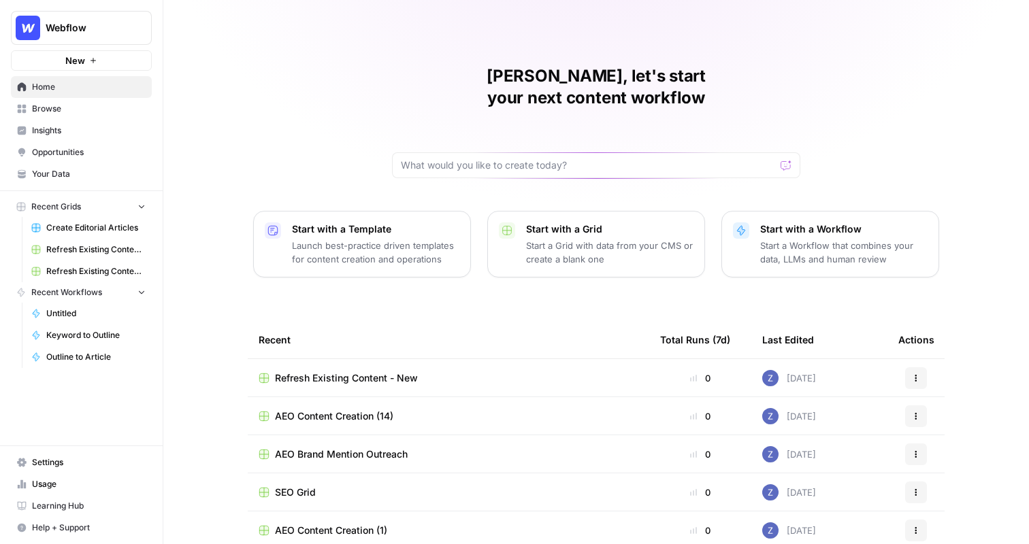
click at [86, 148] on span "Opportunities" at bounding box center [89, 152] width 114 height 12
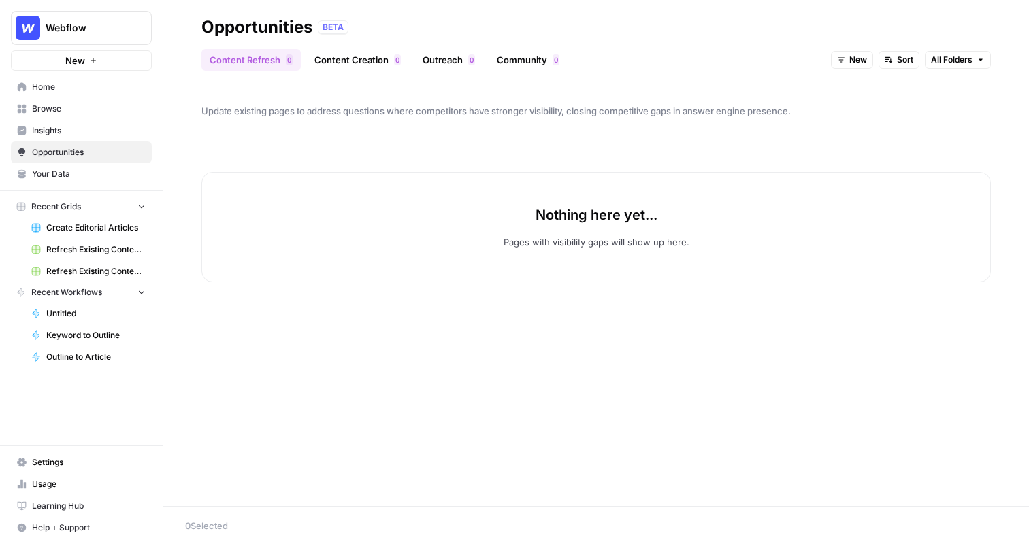
click at [853, 58] on span "New" at bounding box center [858, 60] width 18 height 12
click at [863, 128] on span "In Progress" at bounding box center [884, 128] width 54 height 14
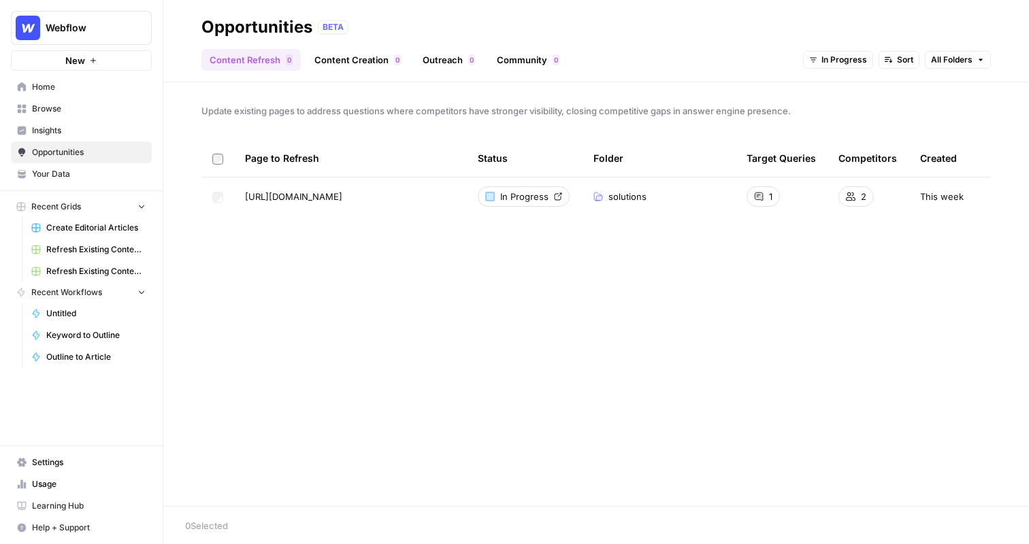
click at [97, 20] on button "Webflow" at bounding box center [81, 28] width 141 height 34
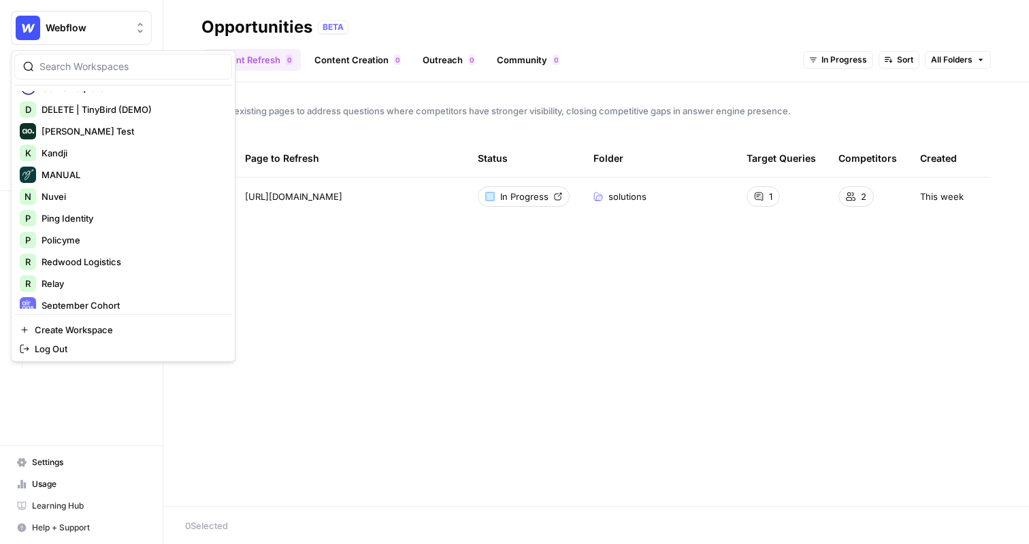
scroll to position [227, 0]
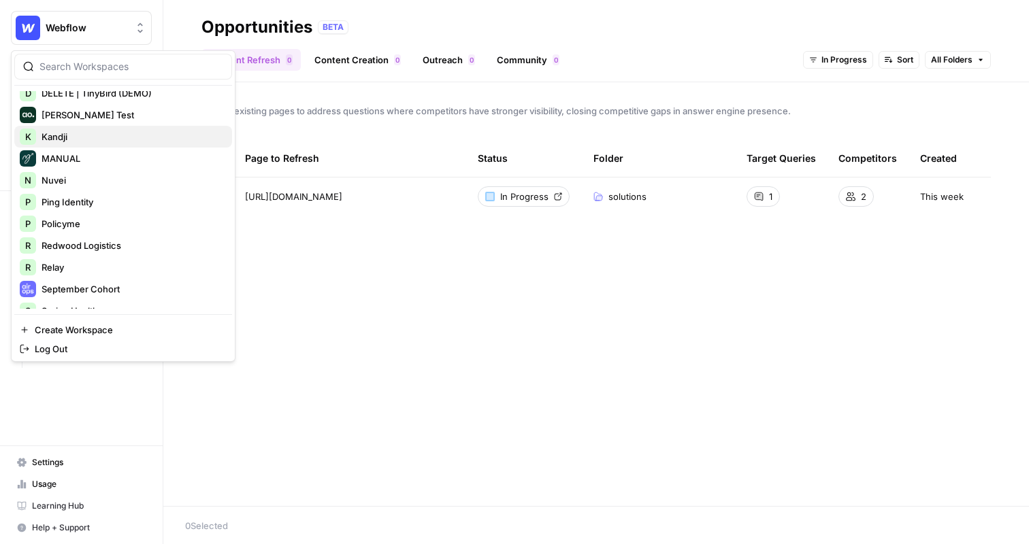
click at [117, 139] on span "Kandji" at bounding box center [132, 137] width 180 height 14
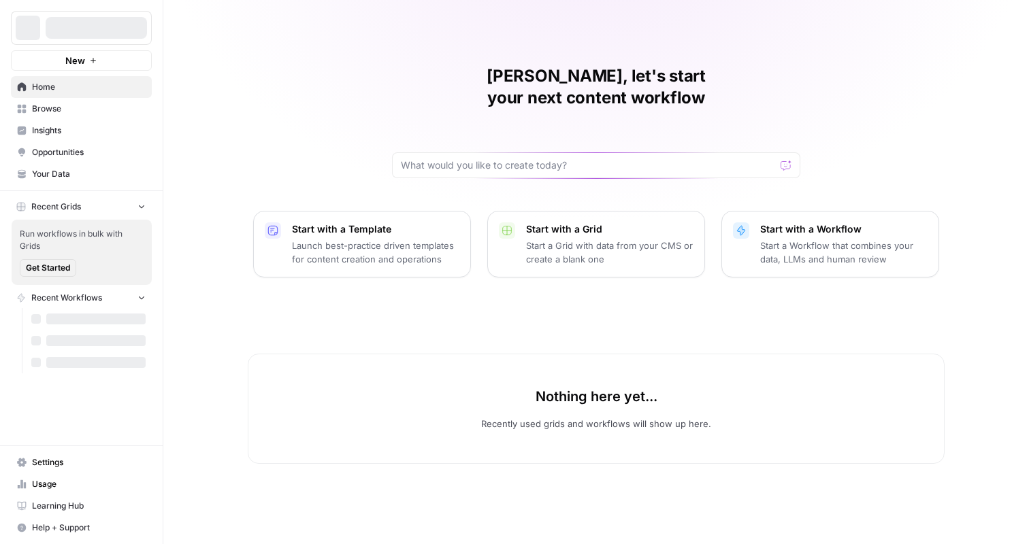
click at [65, 148] on span "Opportunities" at bounding box center [89, 152] width 114 height 12
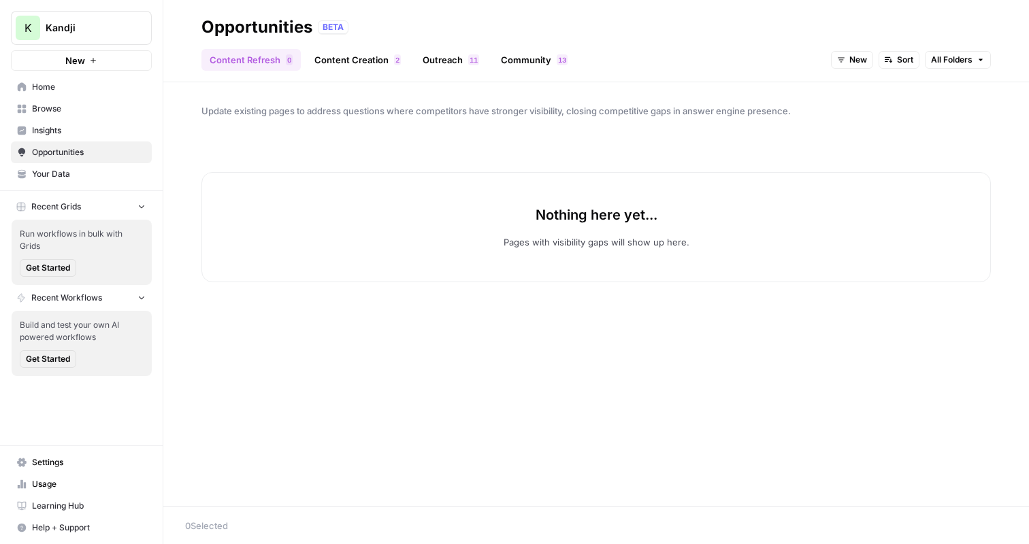
click at [112, 34] on span "Kandji" at bounding box center [87, 28] width 82 height 14
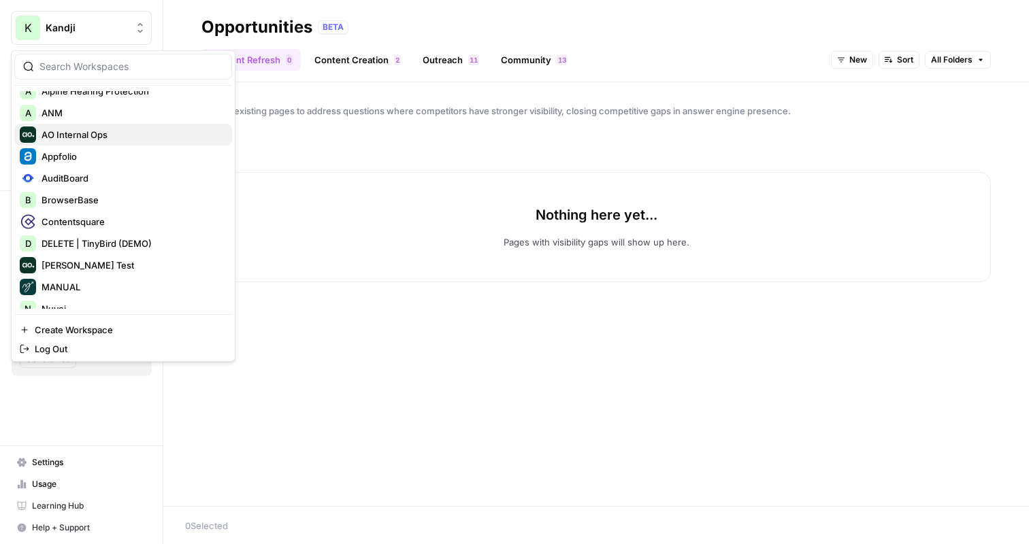
scroll to position [82, 0]
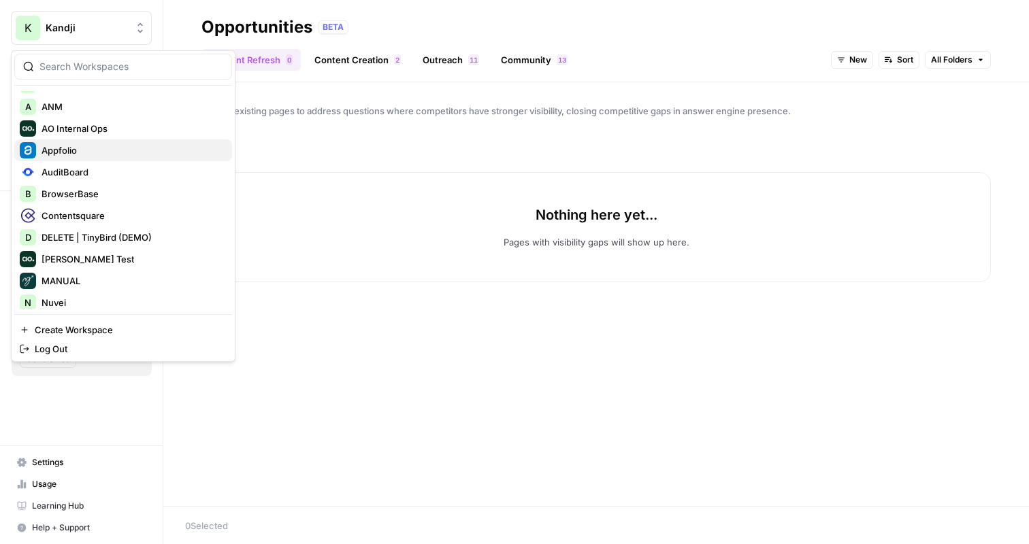
click at [95, 155] on span "Appfolio" at bounding box center [132, 151] width 180 height 14
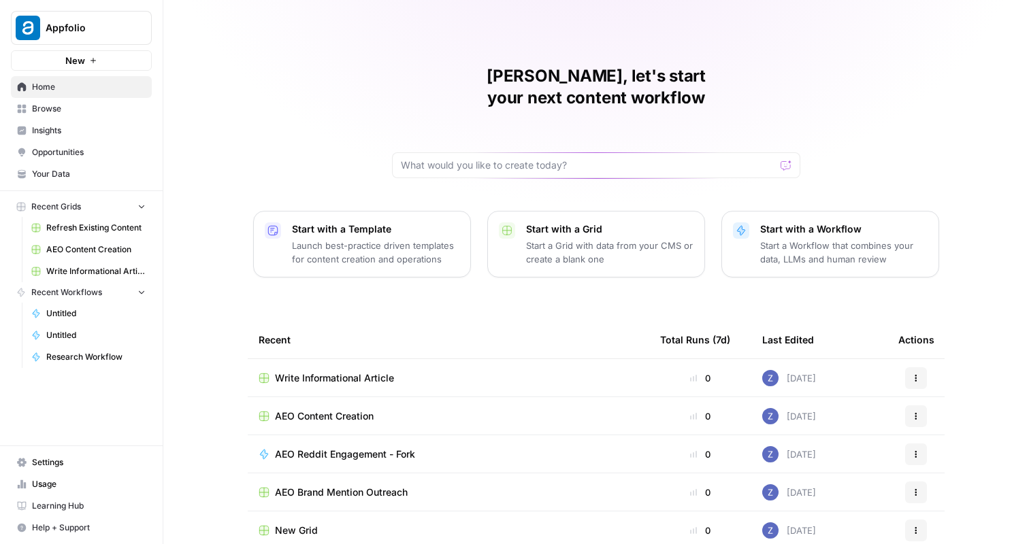
click at [69, 149] on span "Opportunities" at bounding box center [89, 152] width 114 height 12
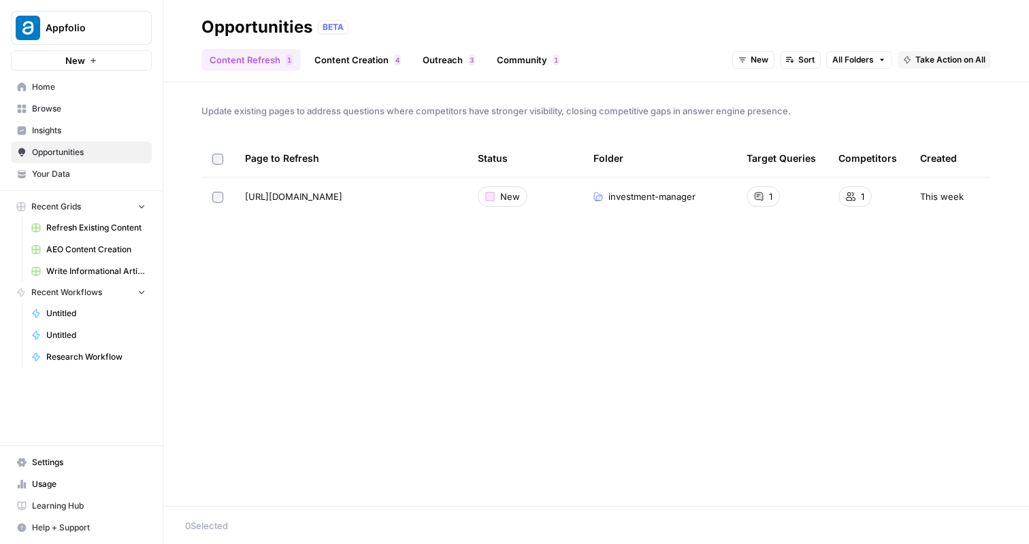
click at [854, 199] on icon at bounding box center [851, 197] width 10 height 10
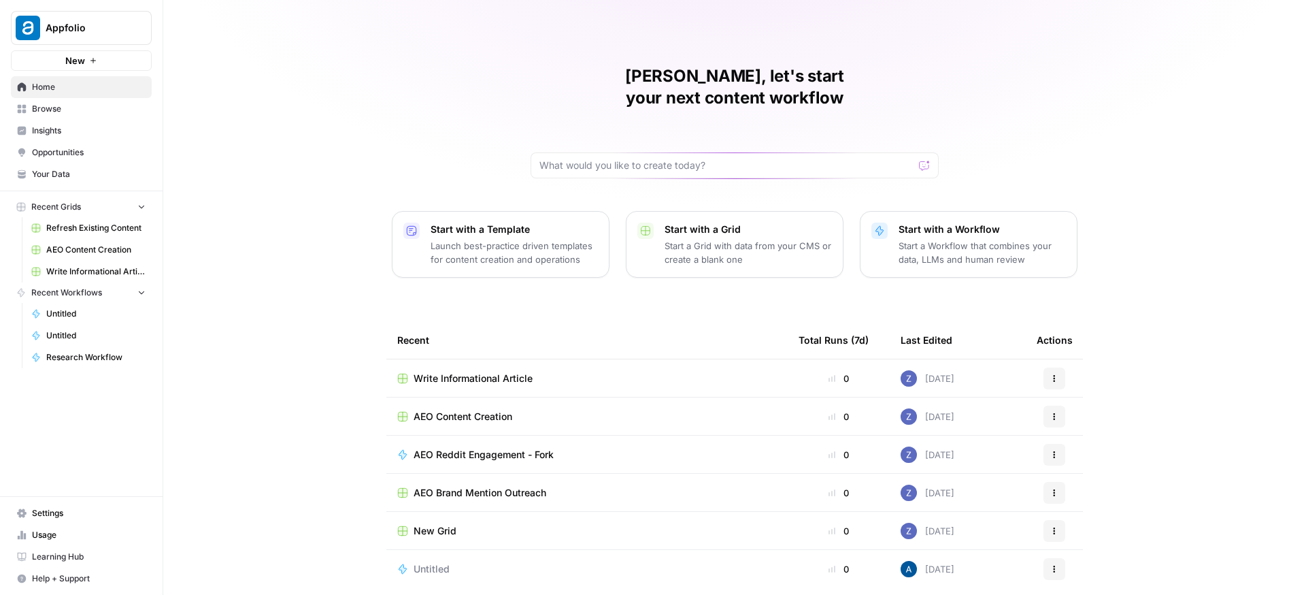
click at [62, 33] on span "Appfolio" at bounding box center [87, 28] width 82 height 14
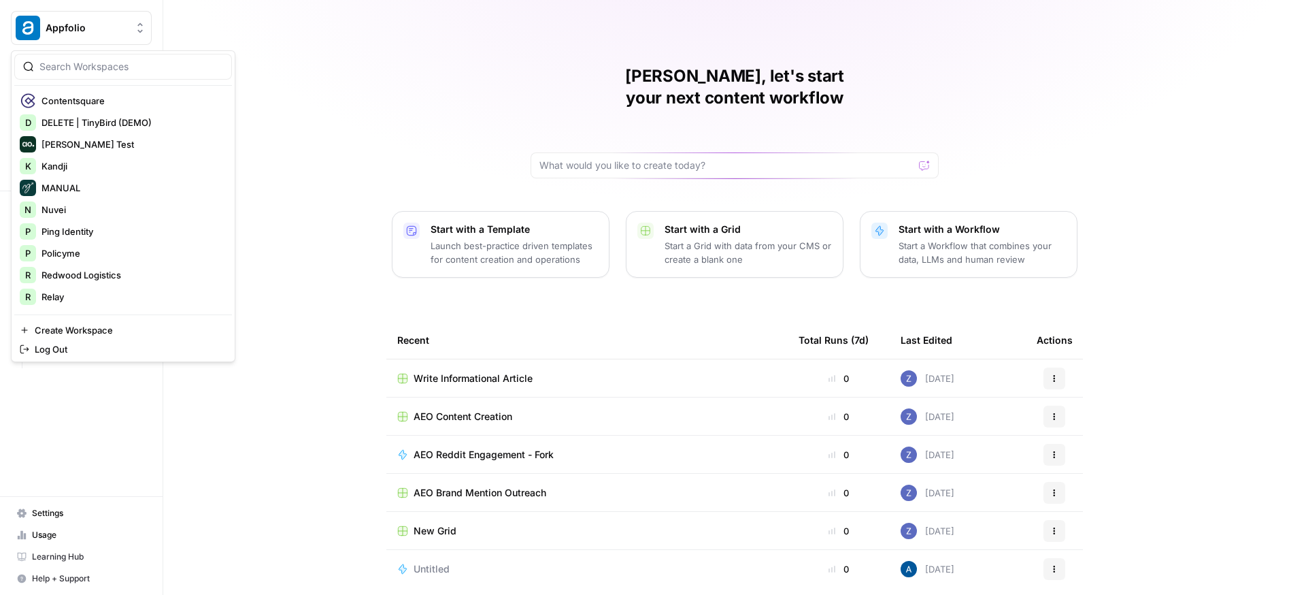
scroll to position [182, 0]
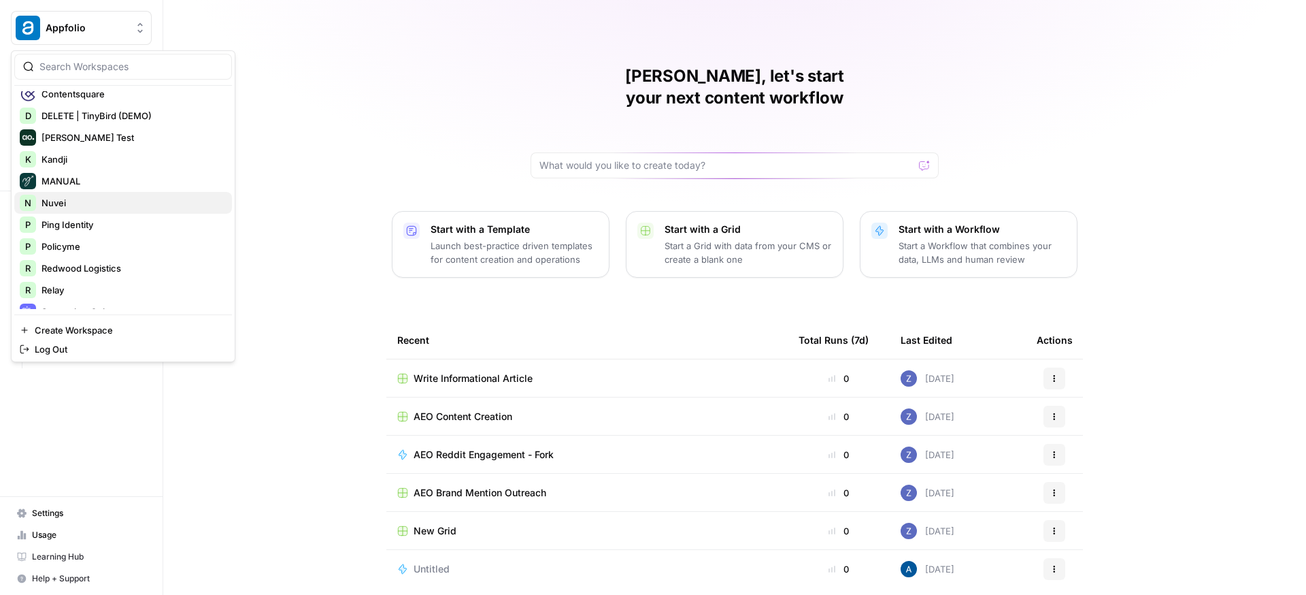
click at [111, 203] on span "Nuvei" at bounding box center [132, 203] width 180 height 14
